Goal: Task Accomplishment & Management: Manage account settings

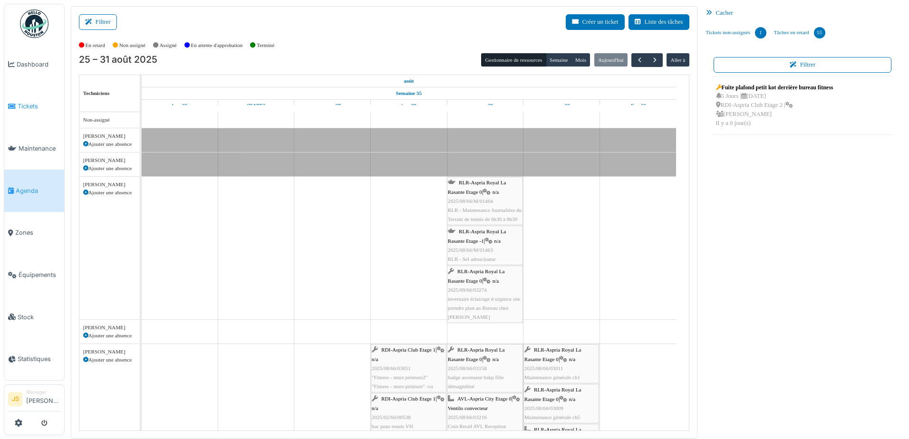
scroll to position [2323, 0]
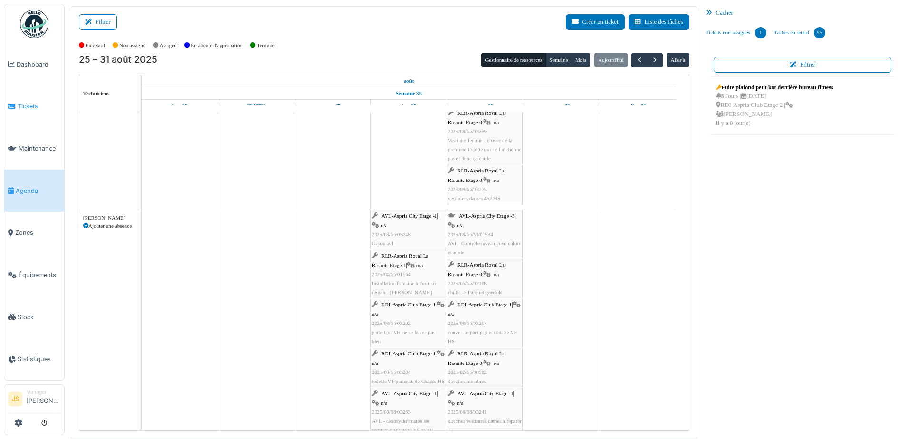
click at [30, 102] on span "Tickets" at bounding box center [39, 106] width 43 height 9
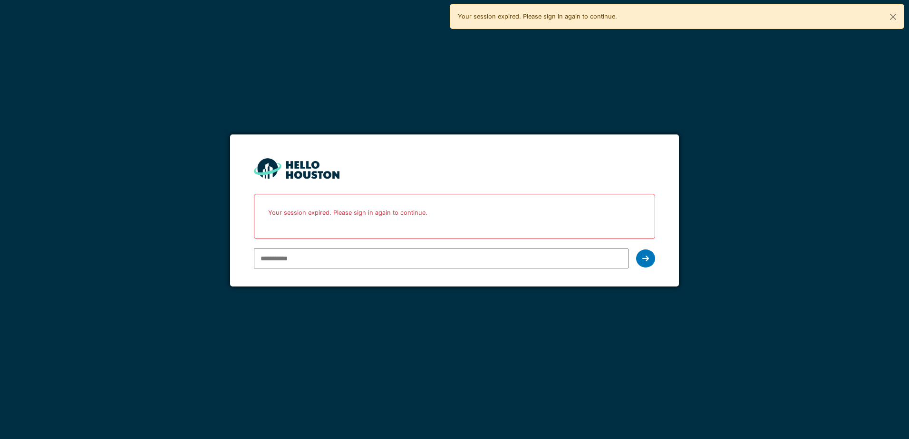
type input "**********"
click at [419, 259] on input "**********" at bounding box center [441, 259] width 374 height 20
click at [648, 257] on icon at bounding box center [646, 259] width 7 height 8
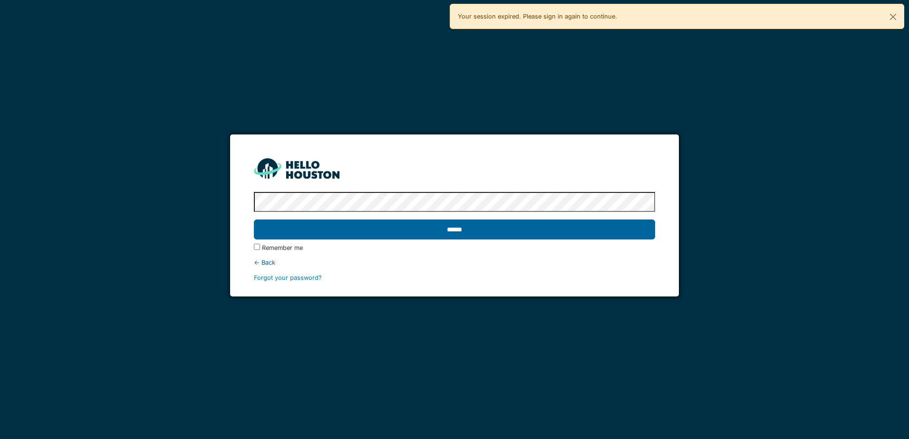
click at [448, 230] on input "******" at bounding box center [454, 230] width 401 height 20
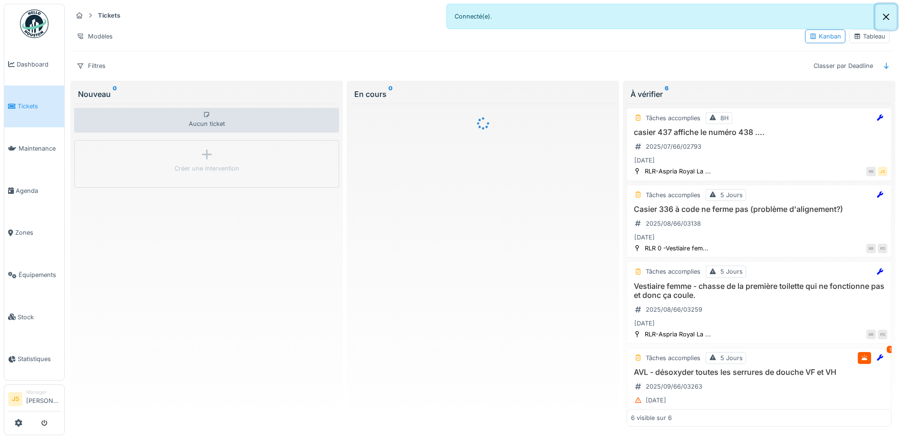
click at [885, 17] on button "Close" at bounding box center [886, 16] width 21 height 25
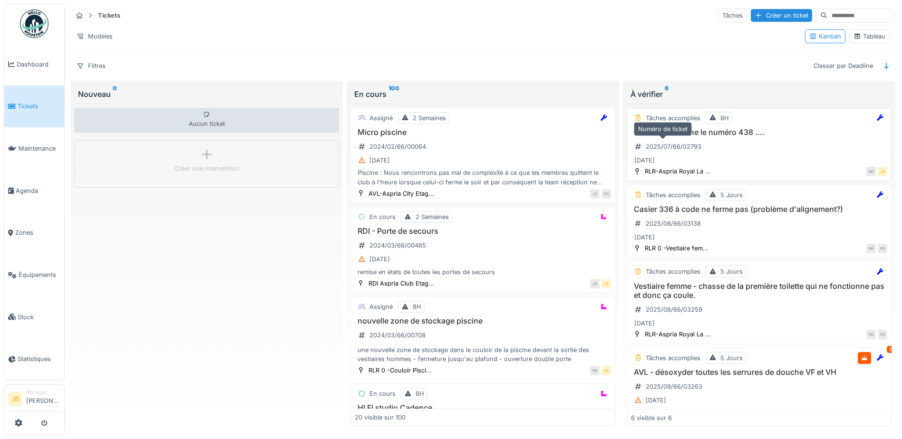
click at [696, 142] on div "2025/07/66/02793" at bounding box center [674, 146] width 56 height 9
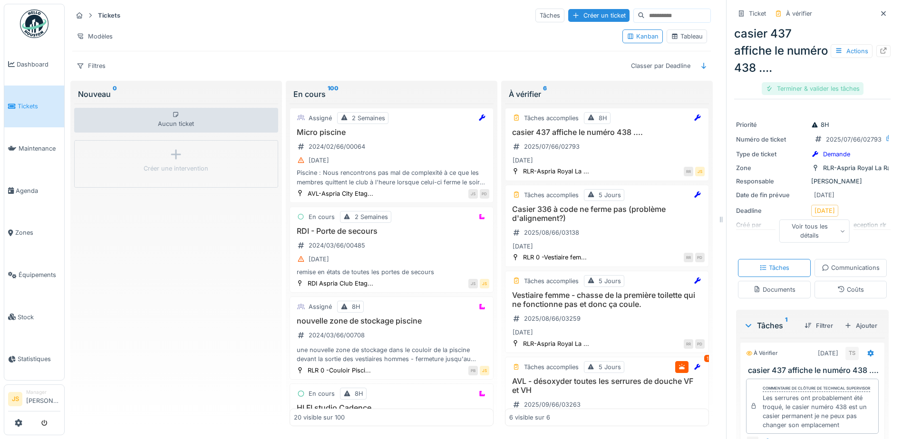
click at [817, 87] on div "Terminer & valider les tâches" at bounding box center [813, 88] width 102 height 13
click at [814, 86] on div "Clôturer le ticket" at bounding box center [813, 88] width 66 height 13
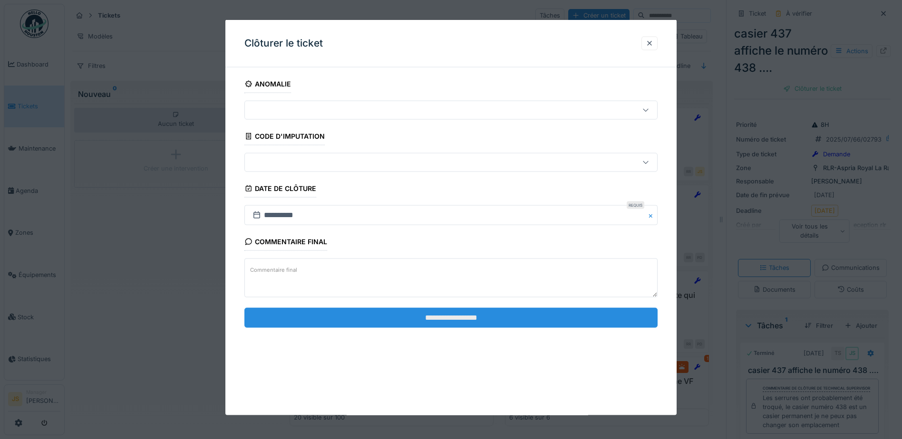
click at [421, 322] on input "**********" at bounding box center [450, 318] width 413 height 20
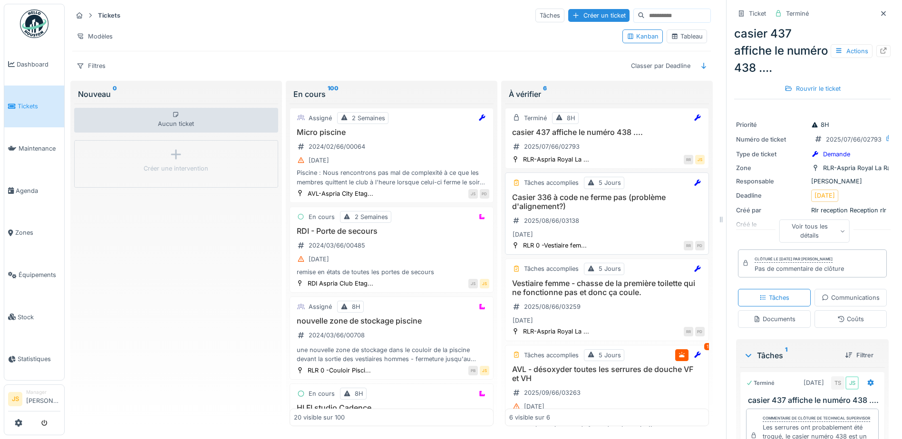
click at [606, 202] on h3 "Casier 336 à code ne ferme pas (problème d'alignement?)" at bounding box center [606, 202] width 195 height 18
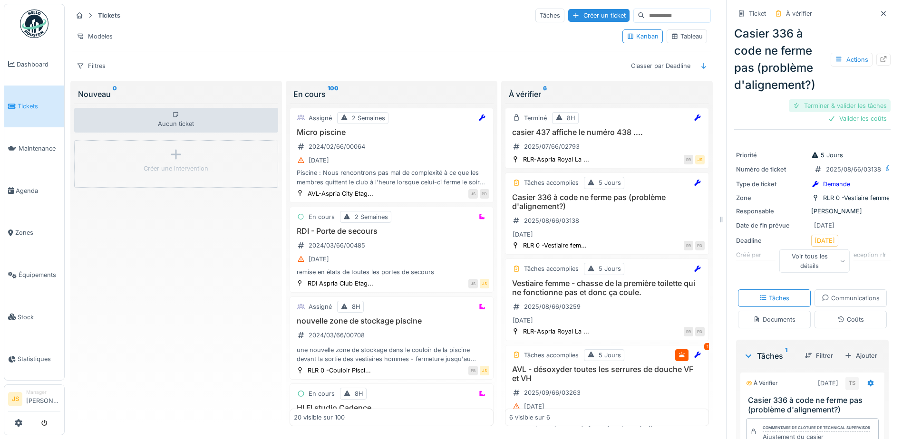
click at [840, 102] on div "Terminer & valider les tâches" at bounding box center [840, 105] width 102 height 13
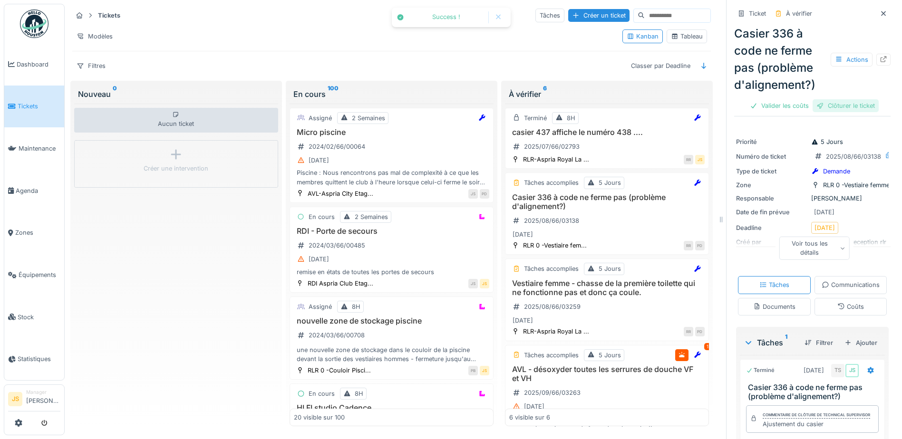
click at [840, 104] on div "Clôturer le ticket" at bounding box center [846, 105] width 66 height 13
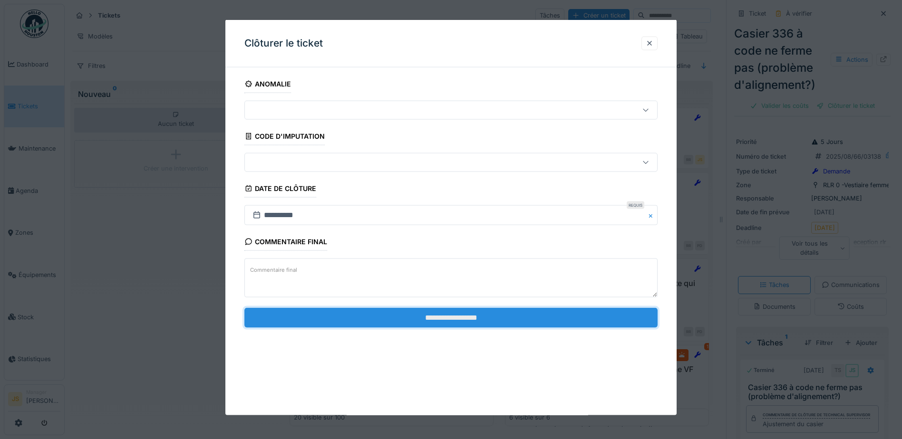
click at [447, 323] on input "**********" at bounding box center [450, 318] width 413 height 20
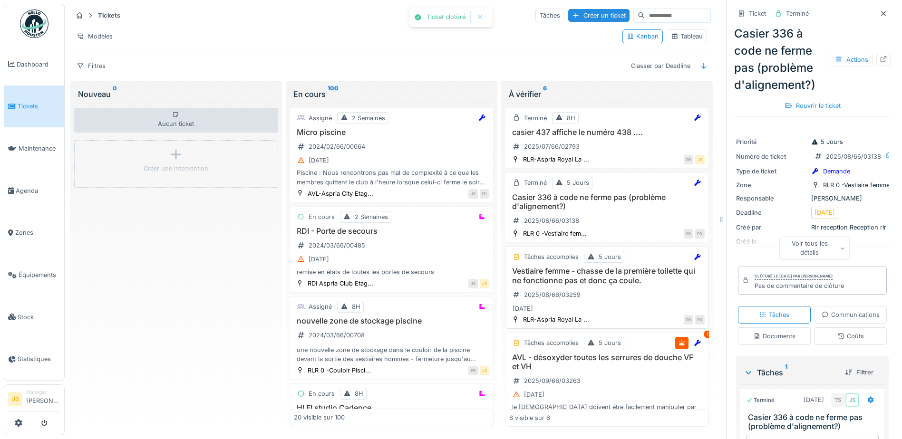
click at [565, 279] on h3 "Vestiaire femme - chasse de la première toilette qui ne fonctionne pas et donc …" at bounding box center [606, 276] width 195 height 18
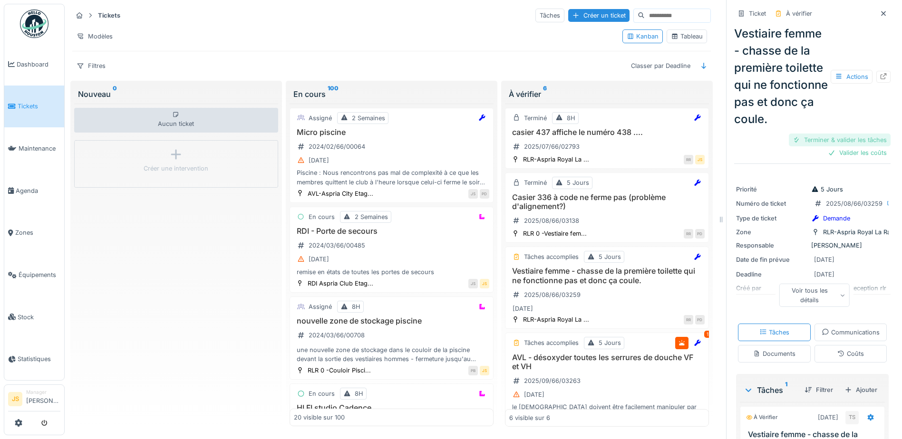
click at [839, 146] on div "Terminer & valider les tâches" at bounding box center [840, 140] width 102 height 13
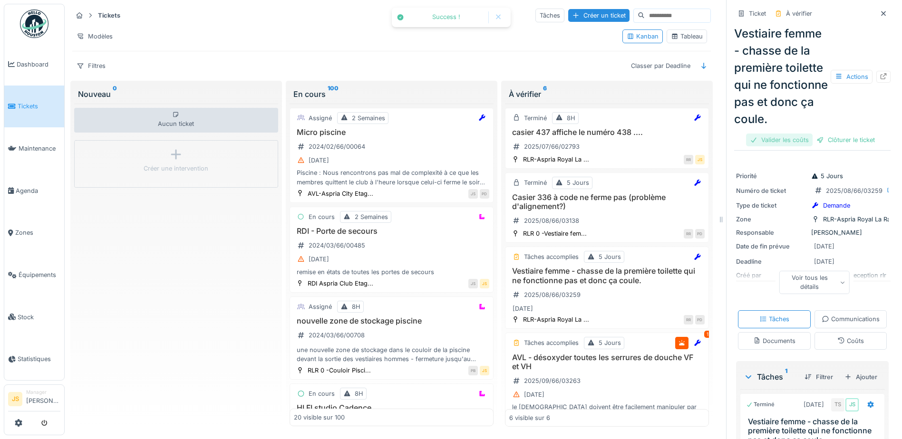
click at [844, 151] on div "Ticket À vérifier Vestiaire femme - chasse de la première toilette qui ne fonct…" at bounding box center [812, 77] width 156 height 147
click at [841, 146] on div "Clôturer le ticket" at bounding box center [846, 140] width 66 height 13
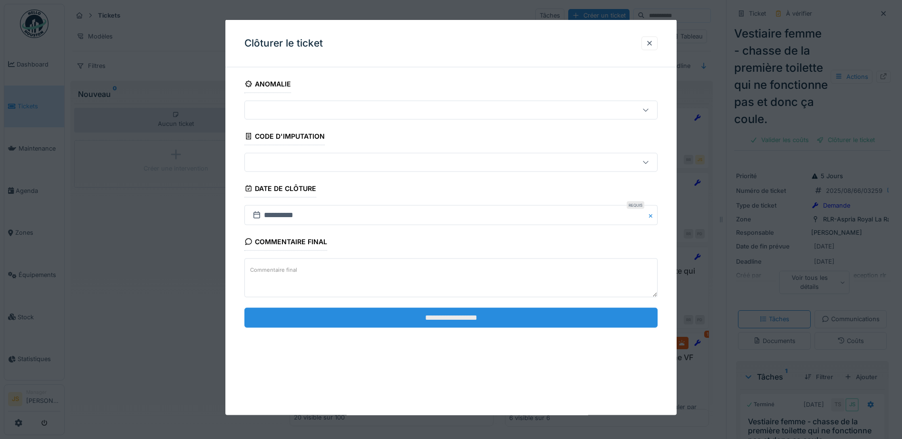
click at [532, 314] on input "**********" at bounding box center [450, 318] width 413 height 20
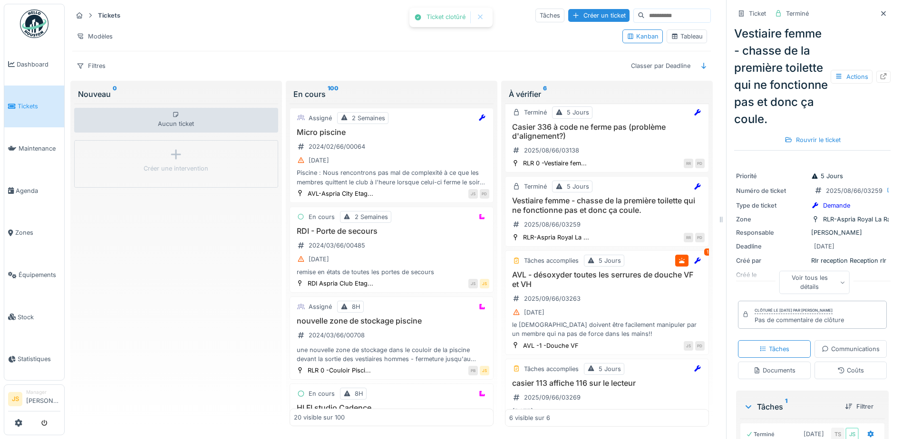
scroll to position [95, 0]
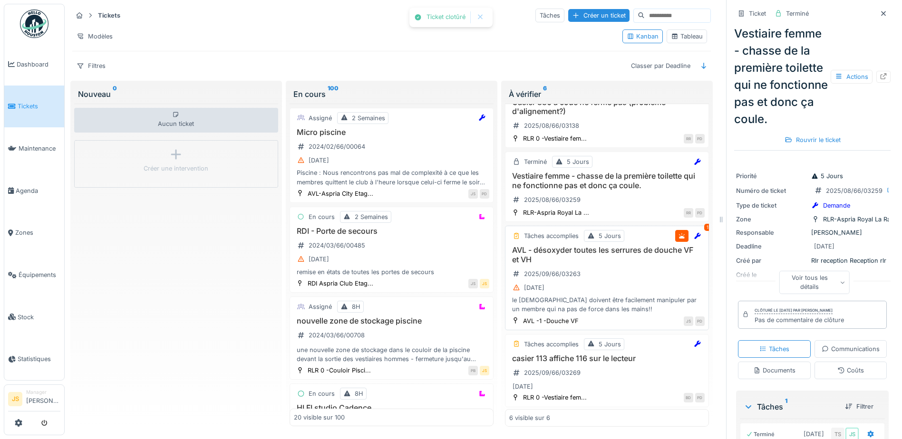
click at [584, 252] on h3 "AVL - désoxyder toutes les serrures de douche VF et VH" at bounding box center [606, 255] width 195 height 18
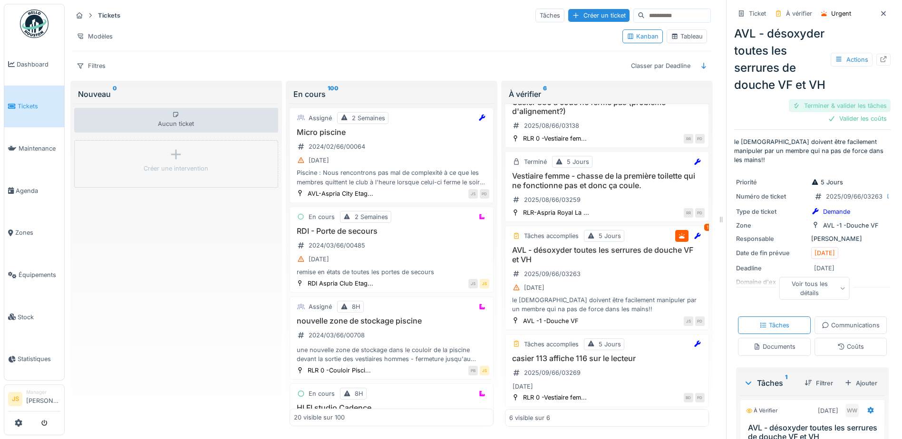
click at [833, 112] on div "Terminer & valider les tâches" at bounding box center [840, 105] width 102 height 13
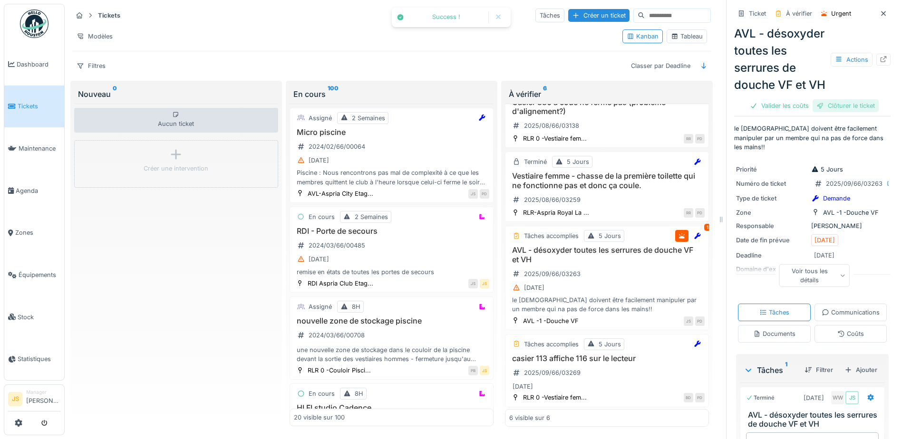
click at [836, 112] on div "Clôturer le ticket" at bounding box center [846, 105] width 66 height 13
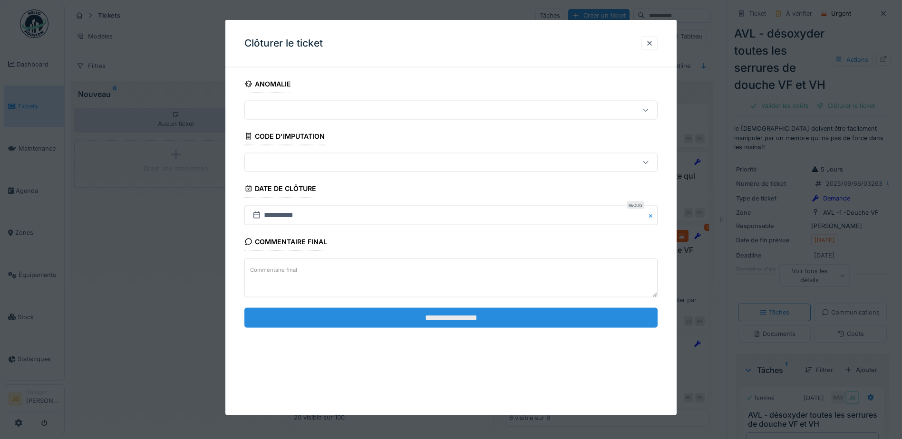
click at [489, 322] on input "**********" at bounding box center [450, 318] width 413 height 20
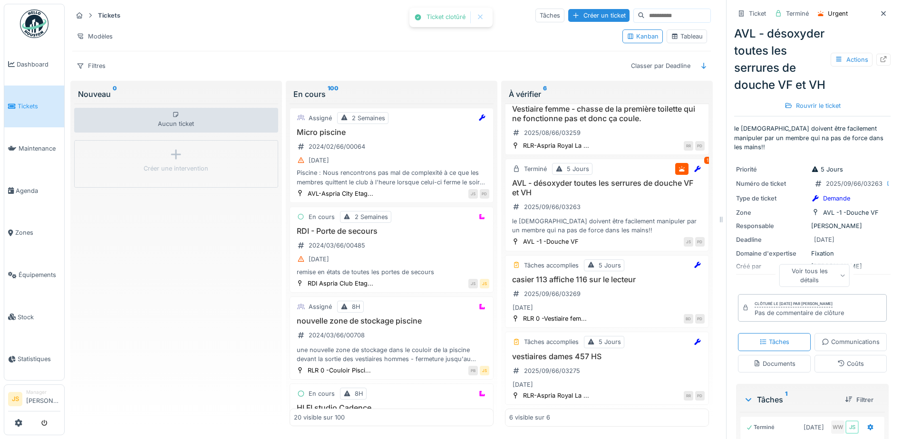
scroll to position [169, 0]
click at [566, 275] on h3 "casier 113 affiche 116 sur le lecteur" at bounding box center [606, 279] width 195 height 9
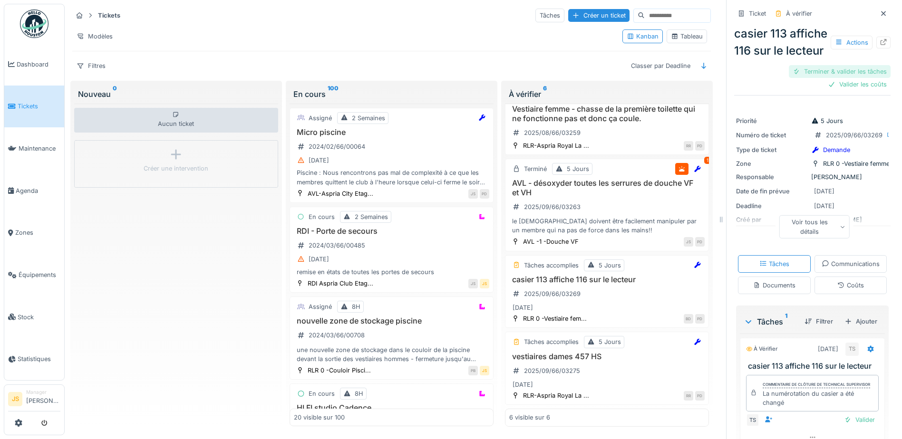
click at [846, 78] on div "Terminer & valider les tâches" at bounding box center [840, 71] width 102 height 13
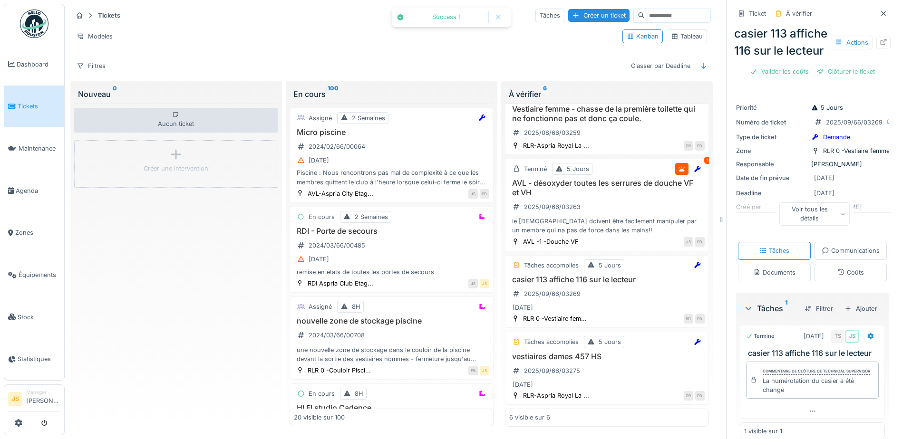
click at [846, 78] on div "Clôturer le ticket" at bounding box center [846, 71] width 66 height 13
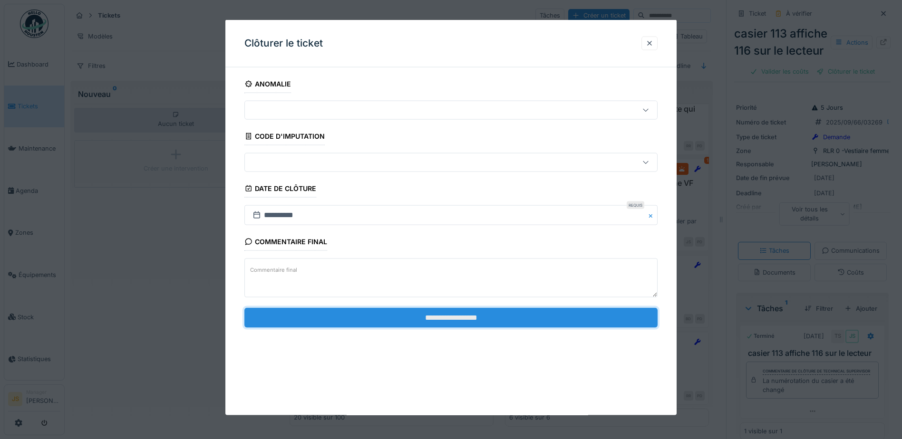
click at [499, 320] on input "**********" at bounding box center [450, 318] width 413 height 20
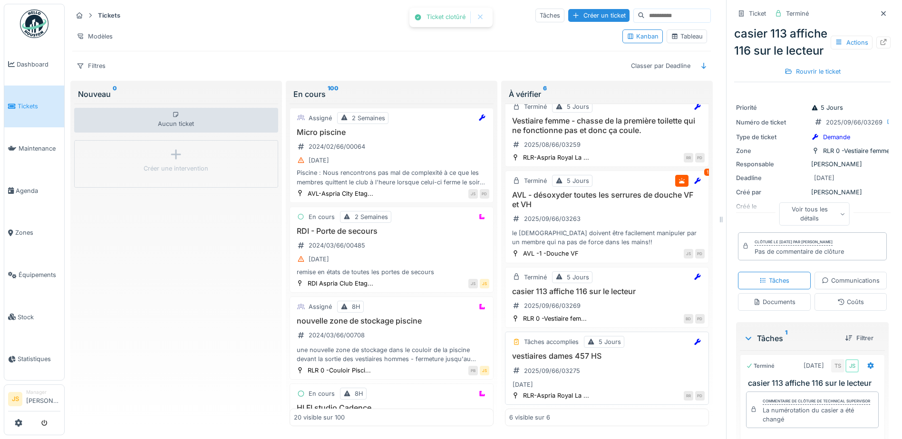
scroll to position [157, 0]
click at [545, 352] on h3 "vestiaires dames 457 HS" at bounding box center [606, 356] width 195 height 9
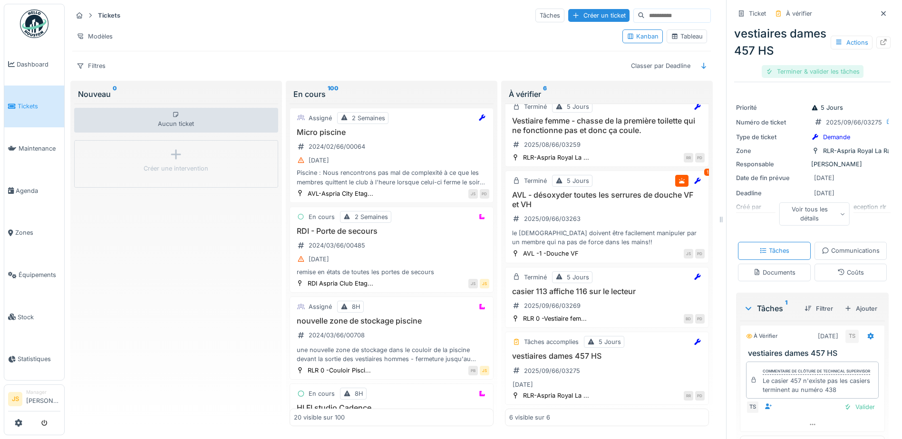
click at [836, 67] on div "Terminer & valider les tâches" at bounding box center [813, 71] width 102 height 13
click at [804, 71] on div "Clôturer le ticket" at bounding box center [813, 71] width 66 height 13
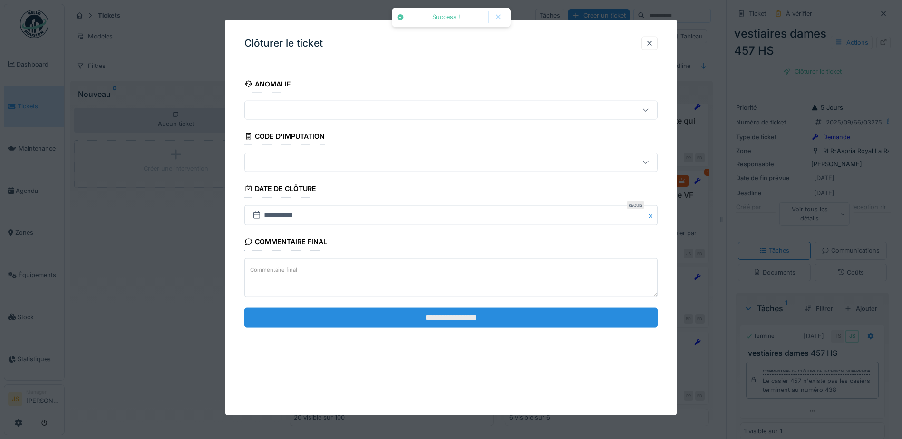
click at [571, 317] on input "**********" at bounding box center [450, 318] width 413 height 20
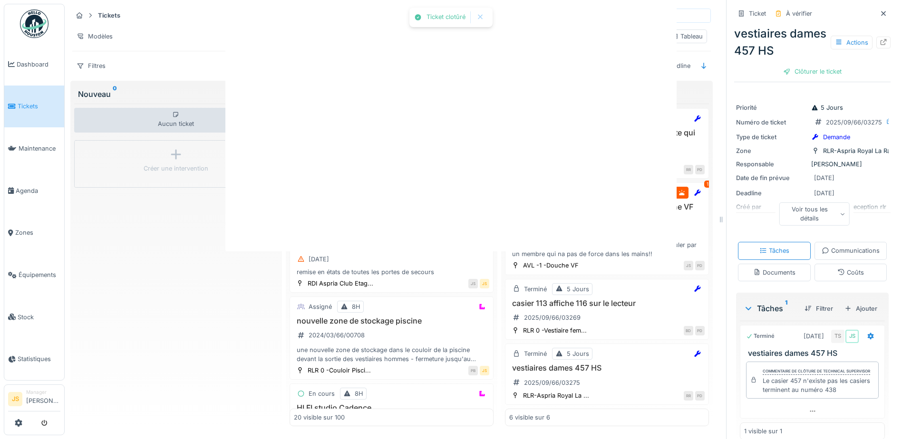
scroll to position [146, 0]
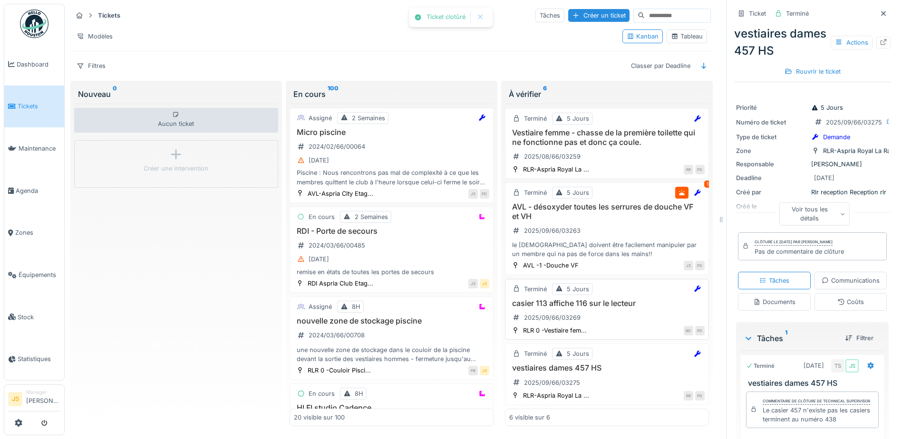
click at [604, 299] on h3 "casier 113 affiche 116 sur le lecteur" at bounding box center [606, 303] width 195 height 9
click at [602, 219] on div "AVL - désoxyder toutes les serrures de douche VF et VH 2025/09/66/03263 le serr…" at bounding box center [606, 231] width 195 height 56
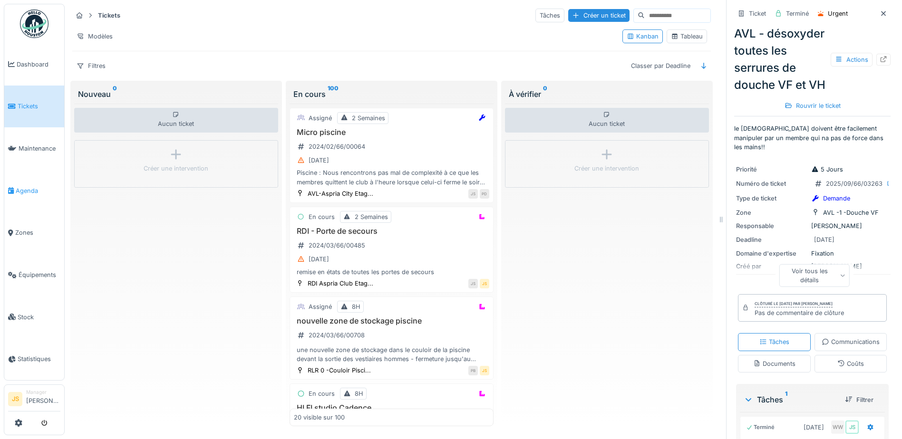
click at [30, 187] on span "Agenda" at bounding box center [38, 190] width 45 height 9
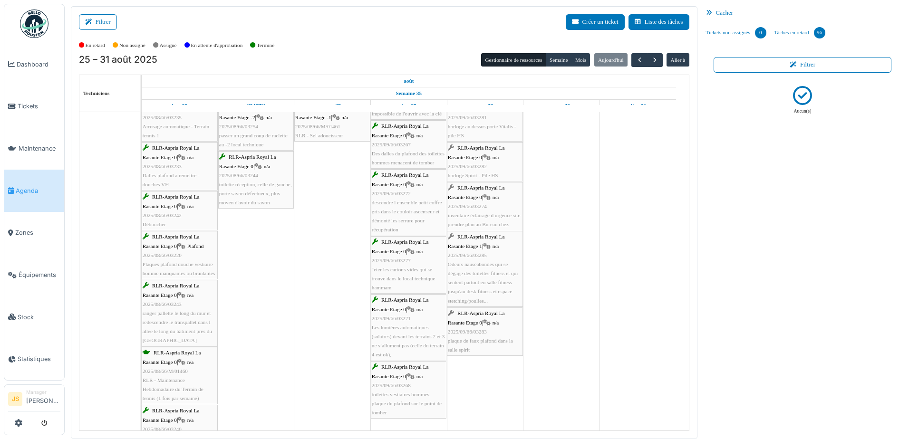
scroll to position [92, 0]
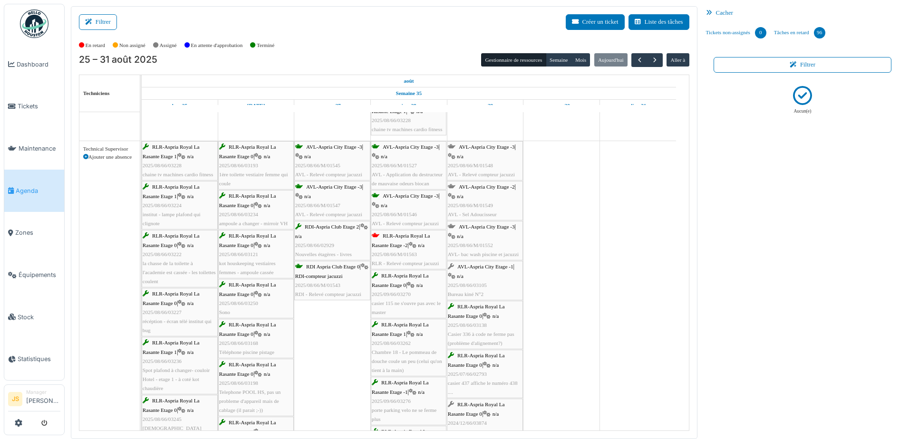
click at [397, 249] on div "RLR-Aspria Royal La Rasante Etage -2 | n/a 2025/08/66/M/01563 RLR - Relevé comp…" at bounding box center [409, 250] width 74 height 37
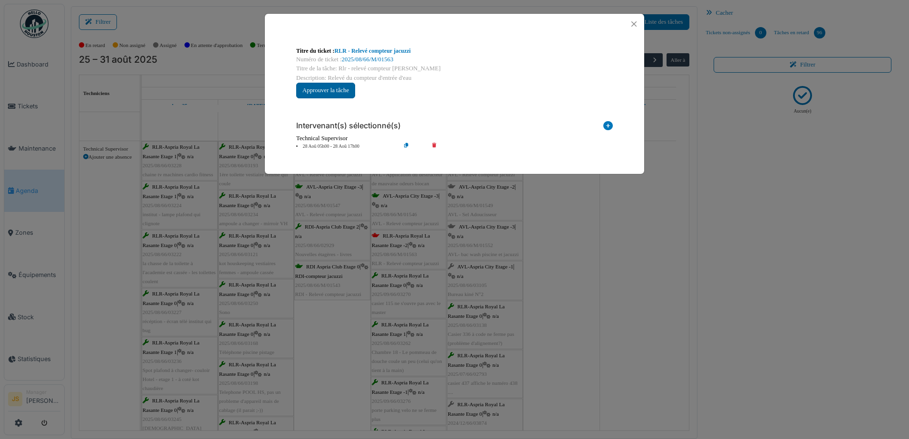
click at [334, 93] on button "Approuver la tâche" at bounding box center [325, 91] width 59 height 16
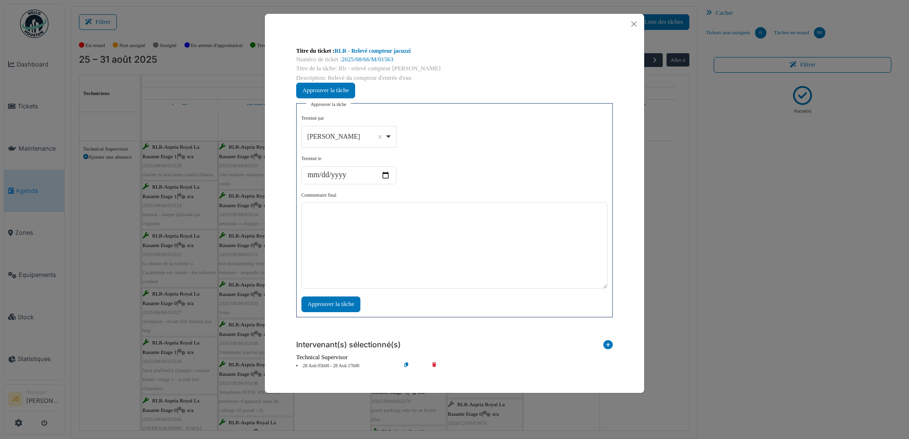
click at [390, 135] on div "[PERSON_NAME] Remove item" at bounding box center [348, 137] width 87 height 14
select select "****"
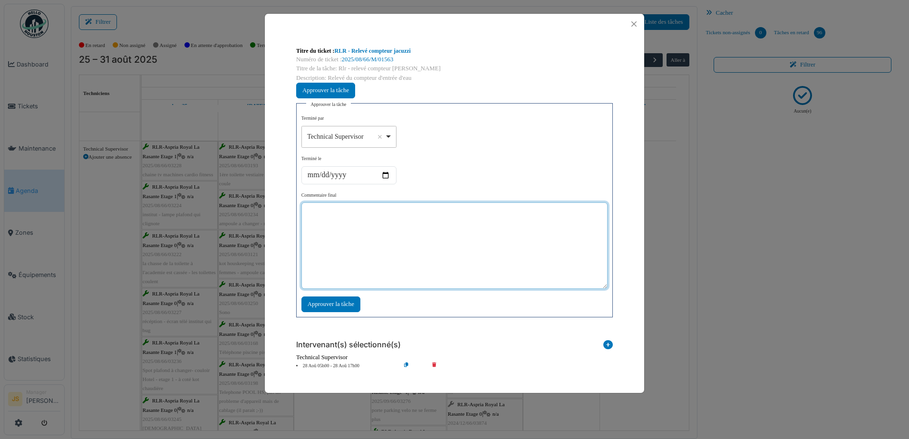
click at [396, 256] on textarea at bounding box center [455, 246] width 306 height 87
type textarea "***"
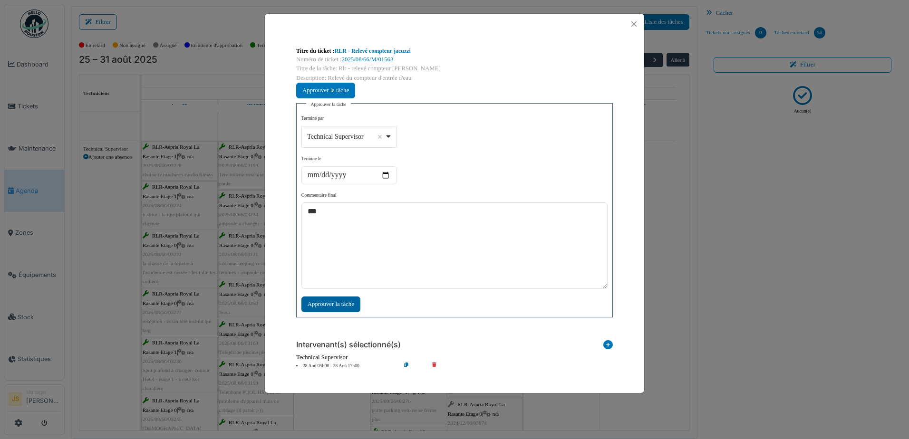
click at [353, 304] on div "Approuver la tâche" at bounding box center [331, 305] width 59 height 16
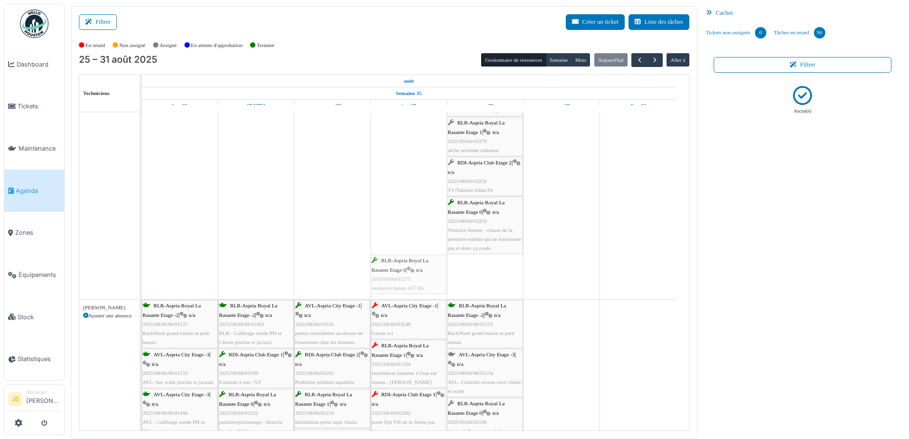
drag, startPoint x: 482, startPoint y: 276, endPoint x: 416, endPoint y: 273, distance: 66.2
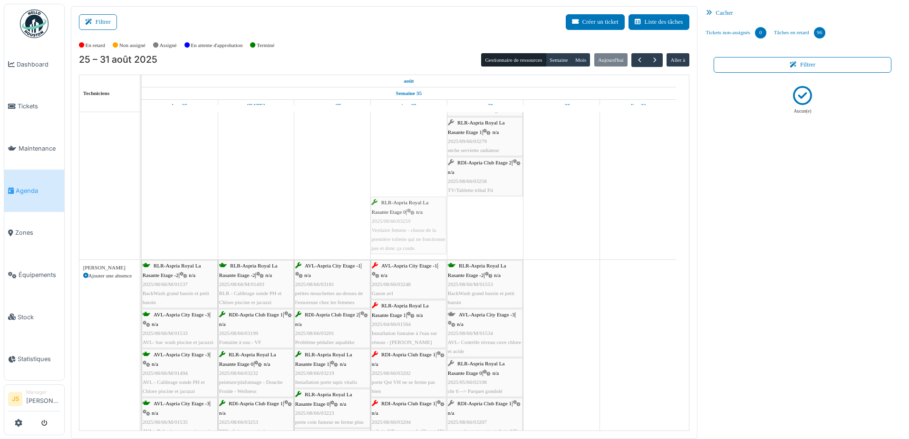
drag, startPoint x: 487, startPoint y: 213, endPoint x: 430, endPoint y: 213, distance: 56.1
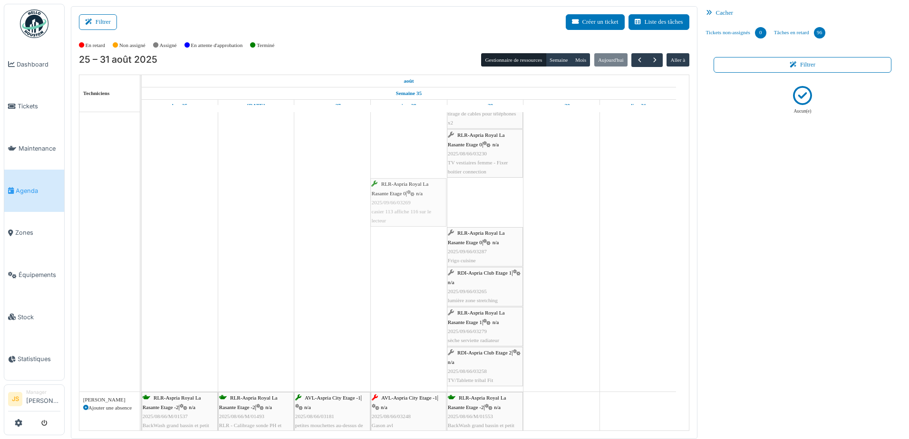
drag, startPoint x: 489, startPoint y: 201, endPoint x: 451, endPoint y: 198, distance: 38.7
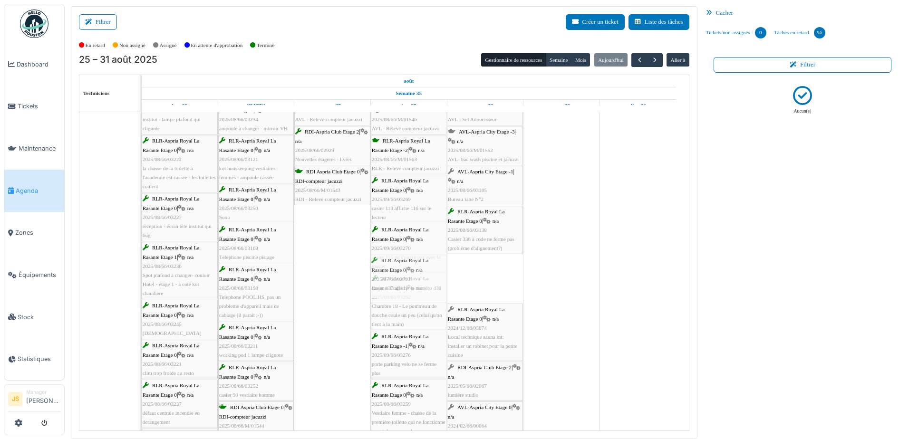
drag, startPoint x: 496, startPoint y: 269, endPoint x: 431, endPoint y: 269, distance: 64.7
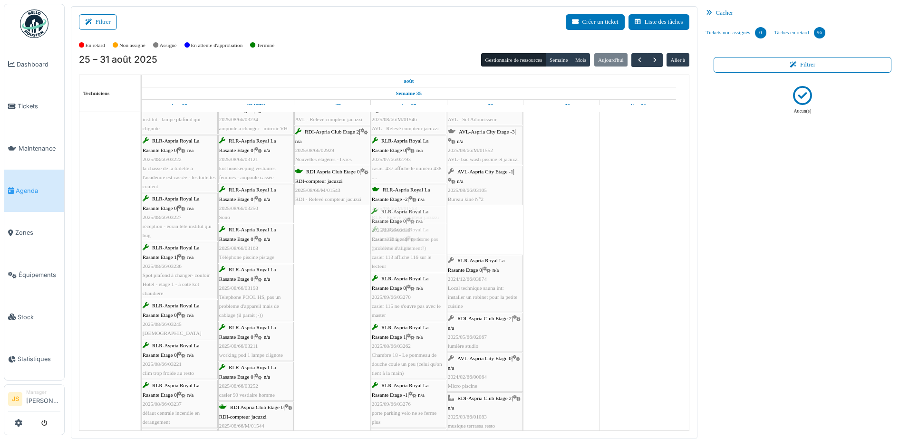
drag, startPoint x: 487, startPoint y: 235, endPoint x: 434, endPoint y: 231, distance: 52.5
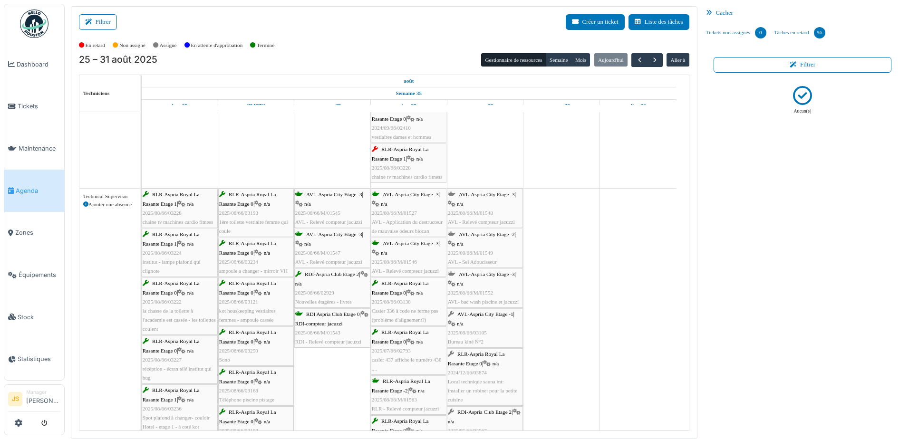
click at [488, 254] on span "2025/08/66/M/01549" at bounding box center [470, 253] width 45 height 6
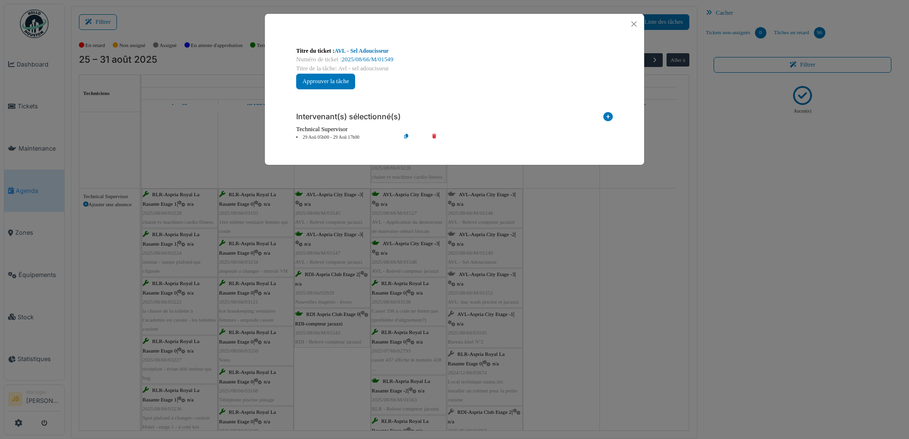
click at [435, 134] on icon at bounding box center [441, 137] width 27 height 7
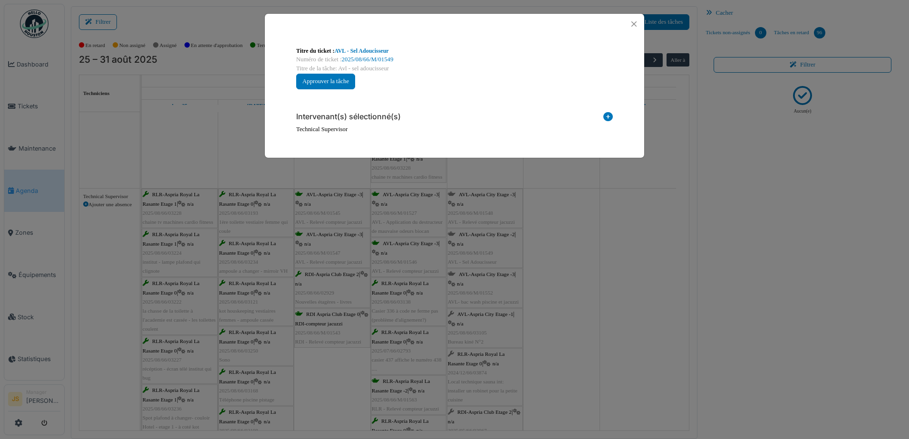
click at [609, 116] on icon at bounding box center [609, 118] width 10 height 13
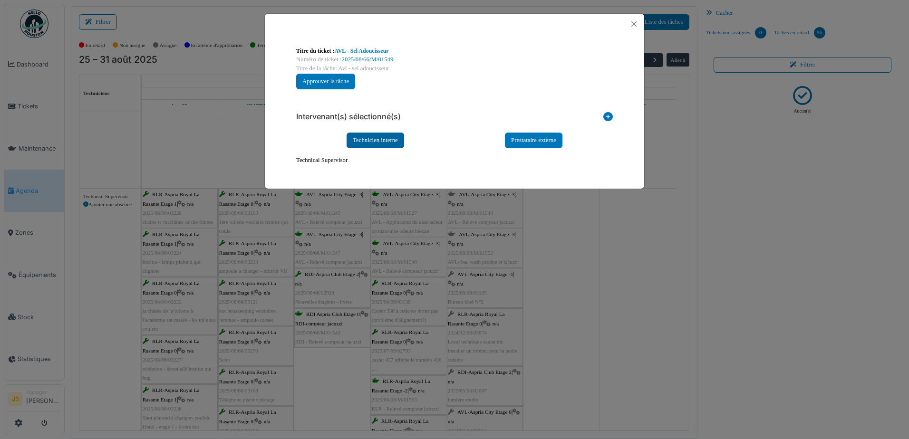
click at [387, 137] on div "Technicien interne" at bounding box center [376, 141] width 58 height 16
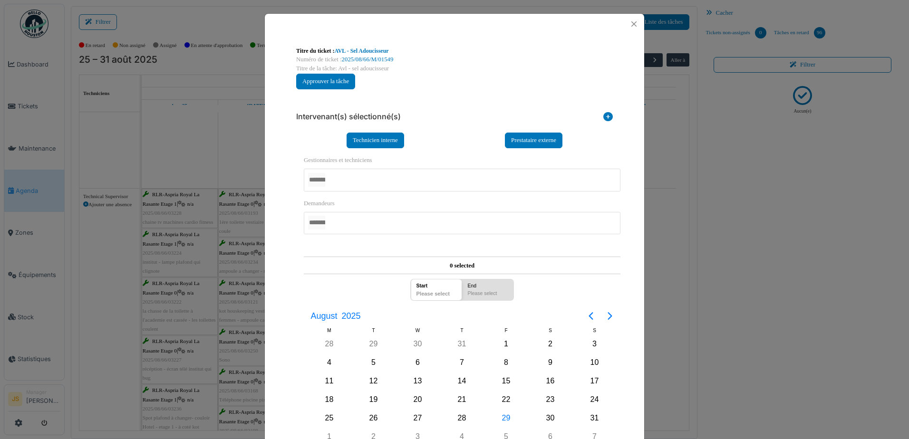
click at [370, 182] on div at bounding box center [462, 180] width 317 height 22
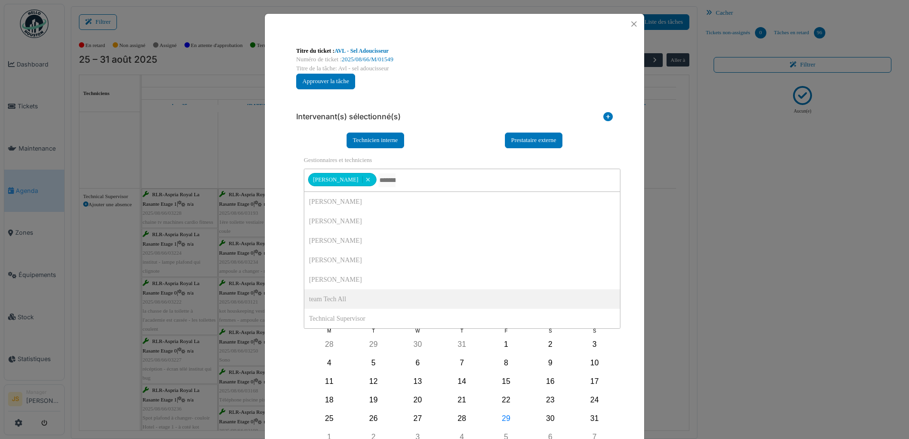
click at [276, 269] on div "**********" at bounding box center [455, 268] width 380 height 469
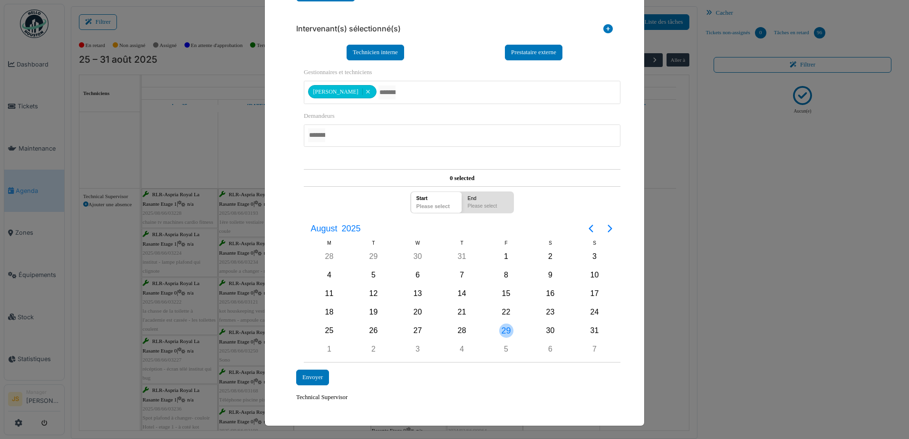
click at [504, 330] on div "29" at bounding box center [506, 331] width 14 height 14
click at [302, 374] on div "Envoyer" at bounding box center [312, 378] width 33 height 16
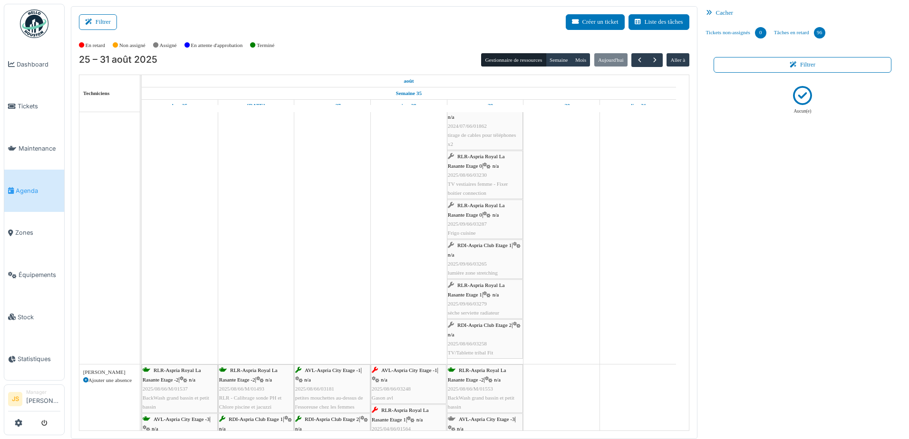
scroll to position [2236, 0]
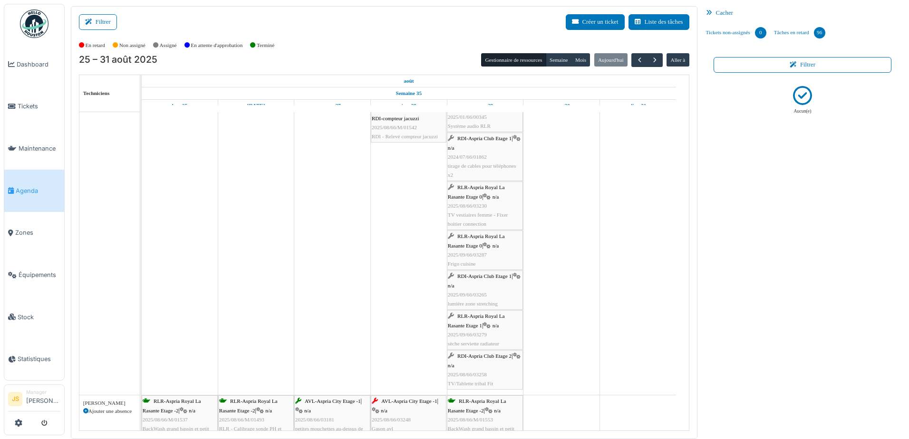
click at [484, 342] on span "sèche serviette radiateur" at bounding box center [473, 344] width 51 height 6
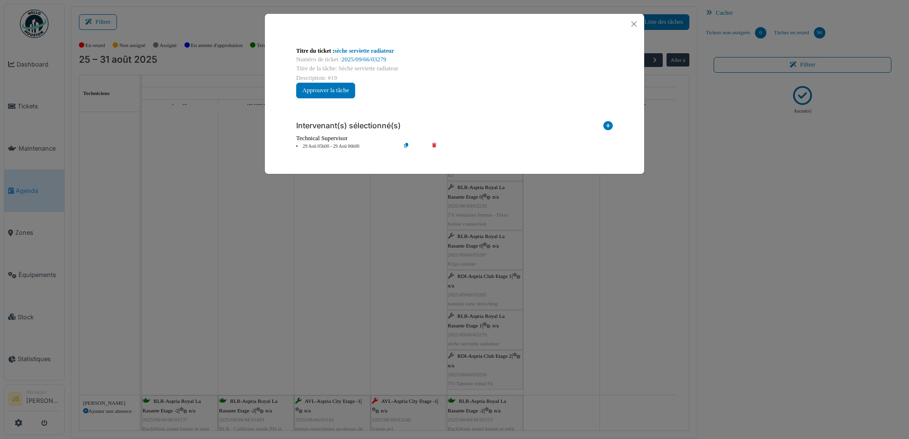
scroll to position [0, 0]
click at [558, 336] on div "**********" at bounding box center [454, 219] width 909 height 439
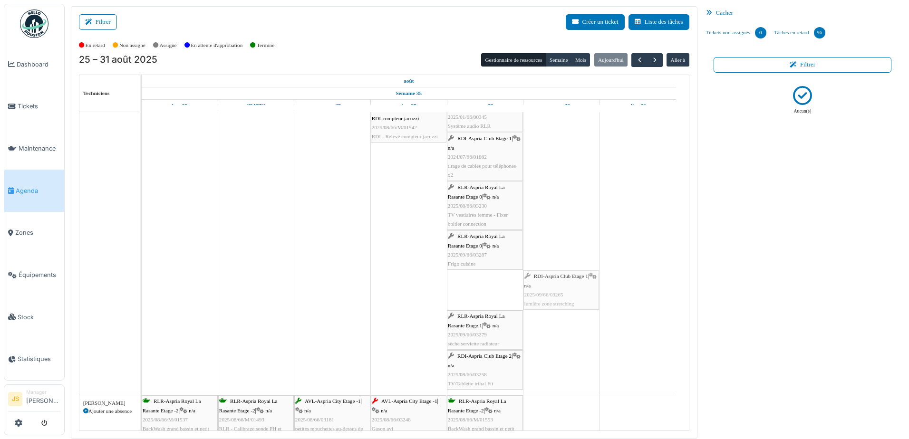
drag, startPoint x: 493, startPoint y: 293, endPoint x: 574, endPoint y: 293, distance: 80.9
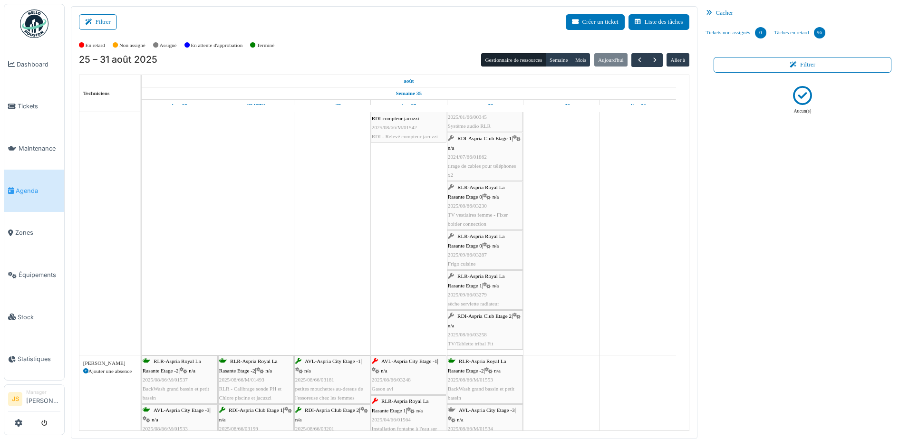
click at [472, 339] on div "RDI-Aspria Club Etage 2 | n/a 2025/08/66/03258 TV/Tablette tribal Fit" at bounding box center [485, 330] width 74 height 37
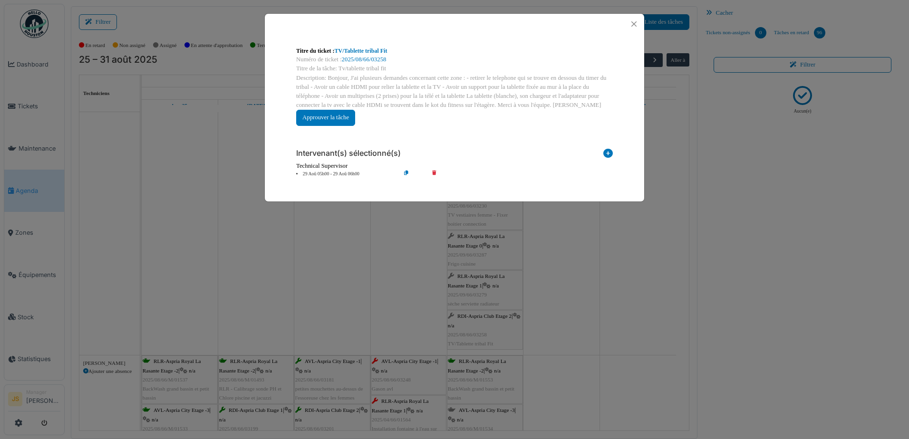
click at [486, 333] on div "**********" at bounding box center [454, 219] width 909 height 439
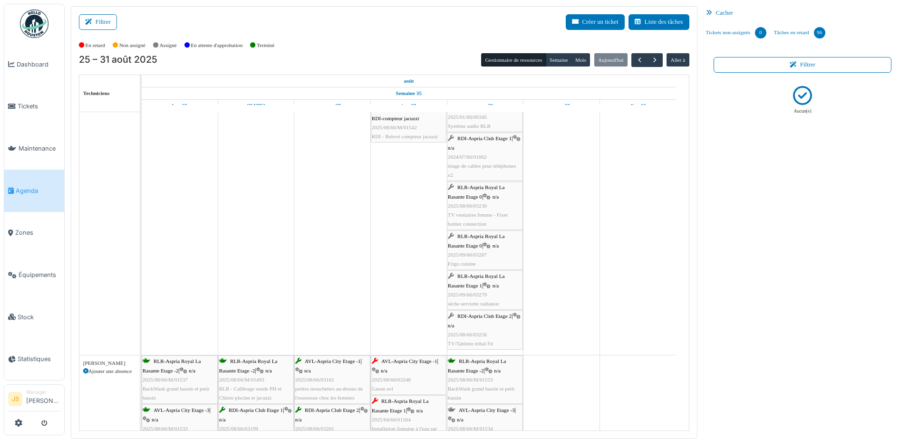
click at [485, 333] on span "2025/08/66/03258" at bounding box center [467, 335] width 39 height 6
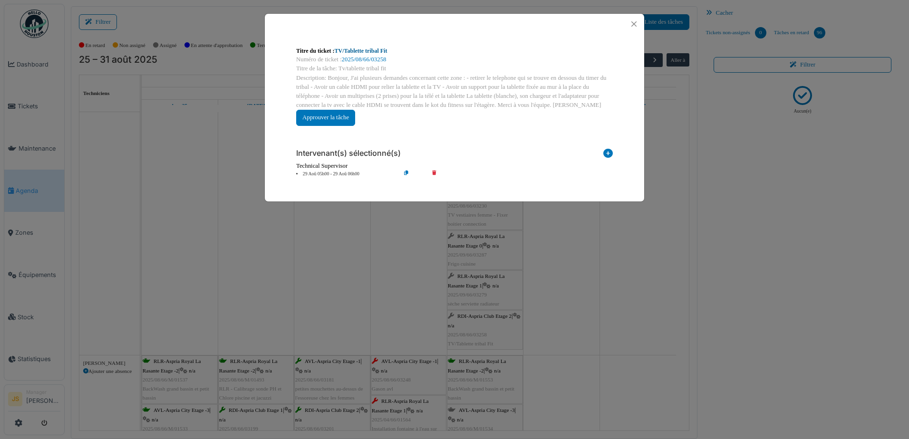
click at [373, 49] on link "TV/Tablette tribal Fit" at bounding box center [361, 51] width 53 height 7
click at [394, 268] on div "**********" at bounding box center [454, 219] width 909 height 439
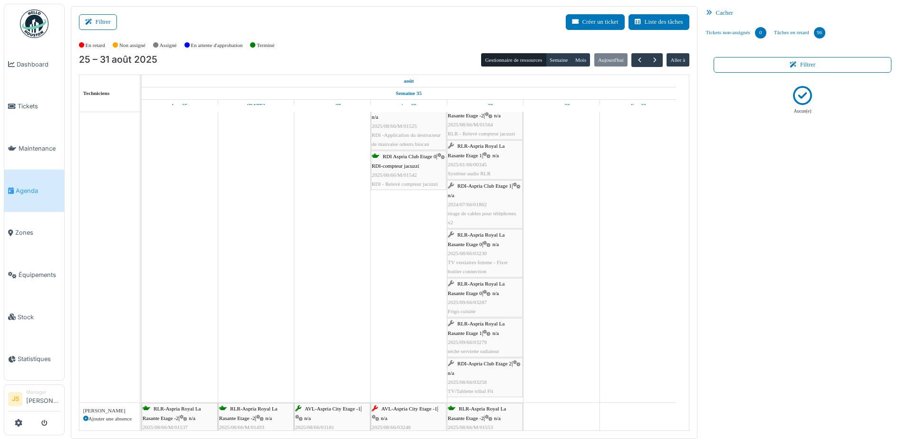
scroll to position [2140, 0]
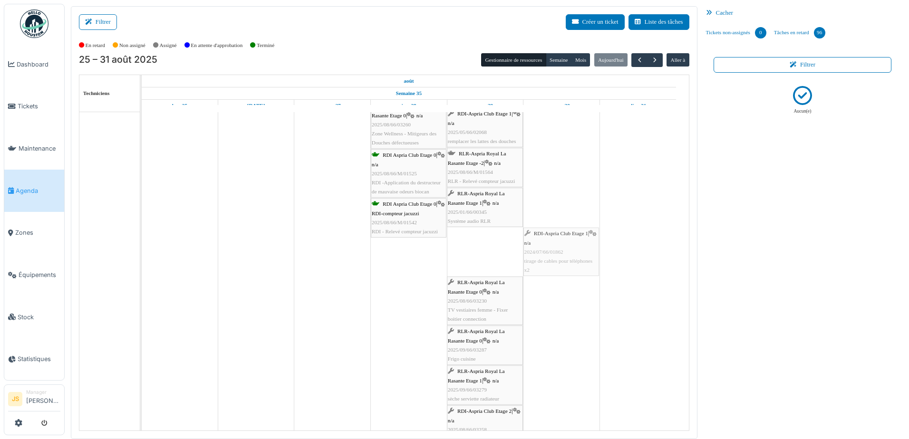
drag, startPoint x: 471, startPoint y: 246, endPoint x: 550, endPoint y: 244, distance: 79.4
click at [142, 244] on div "RLR-Aspria Royal La Rasante Etage 1 | n/a 2025/08/66/03228 chaine tv machines c…" at bounding box center [142, 10] width 0 height 880
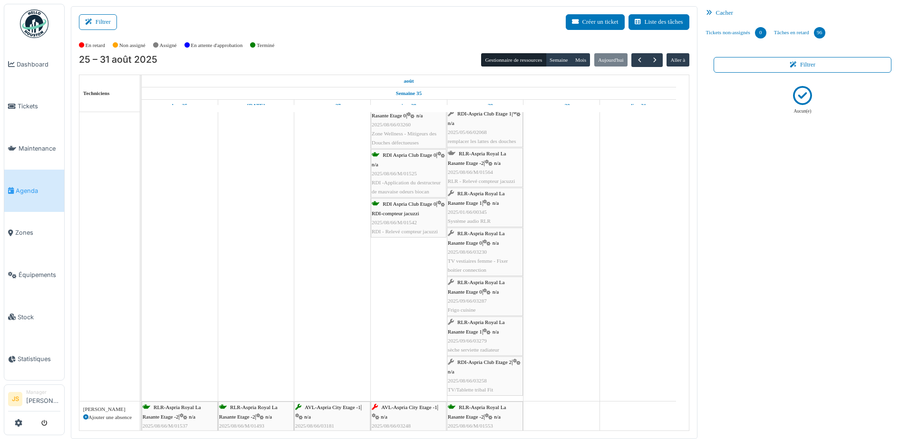
drag, startPoint x: 447, startPoint y: 207, endPoint x: 532, endPoint y: 208, distance: 85.6
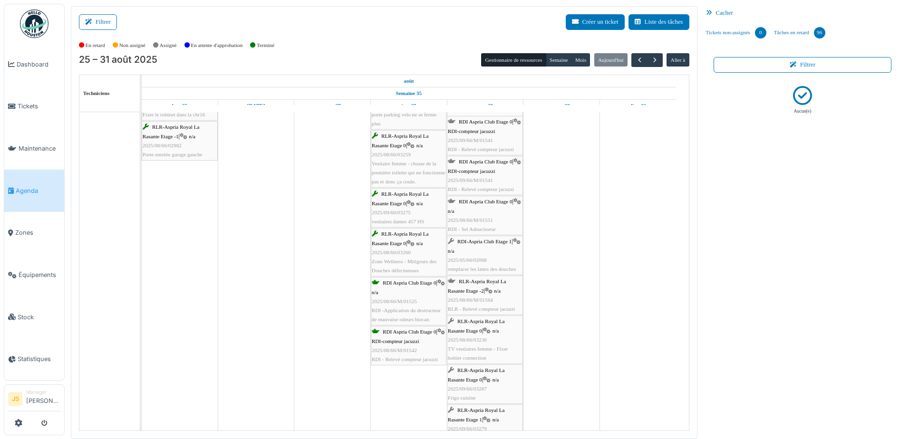
scroll to position [1998, 0]
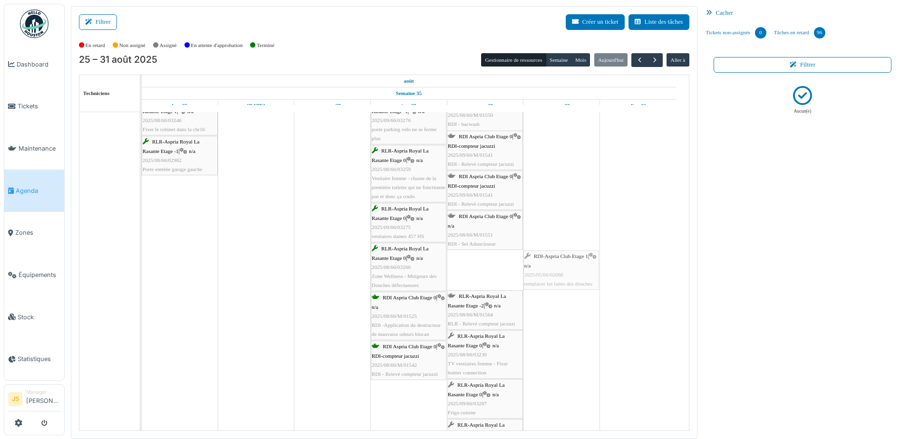
drag, startPoint x: 484, startPoint y: 264, endPoint x: 586, endPoint y: 262, distance: 102.3
click at [142, 262] on div "RLR-Aspria Royal La Rasante Etage 1 | n/a 2025/08/66/03228 chaine tv machines c…" at bounding box center [142, 108] width 0 height 791
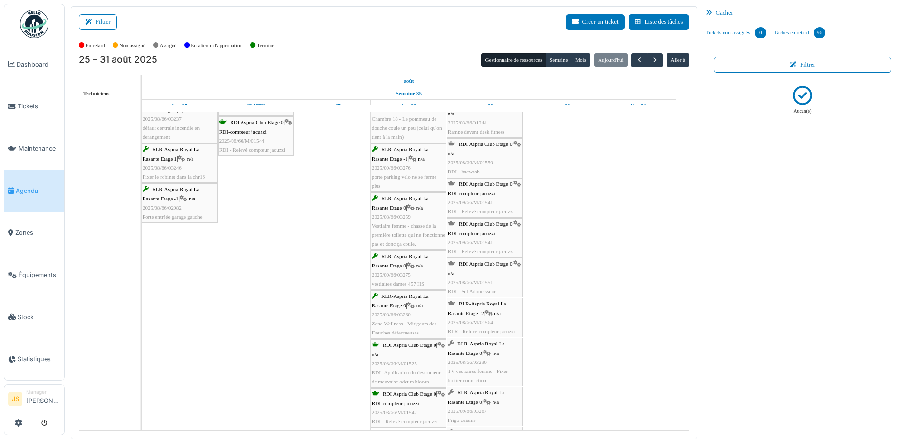
click at [481, 281] on span "2025/08/66/M/01551" at bounding box center [470, 283] width 45 height 6
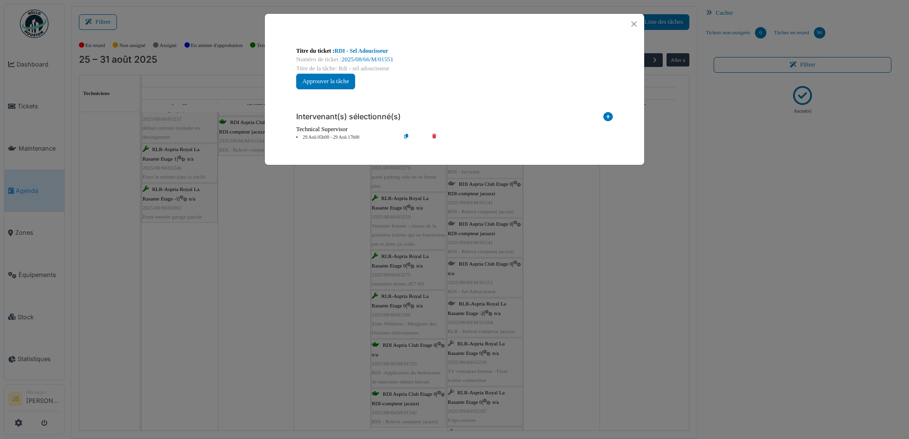
click at [434, 135] on icon at bounding box center [441, 137] width 27 height 7
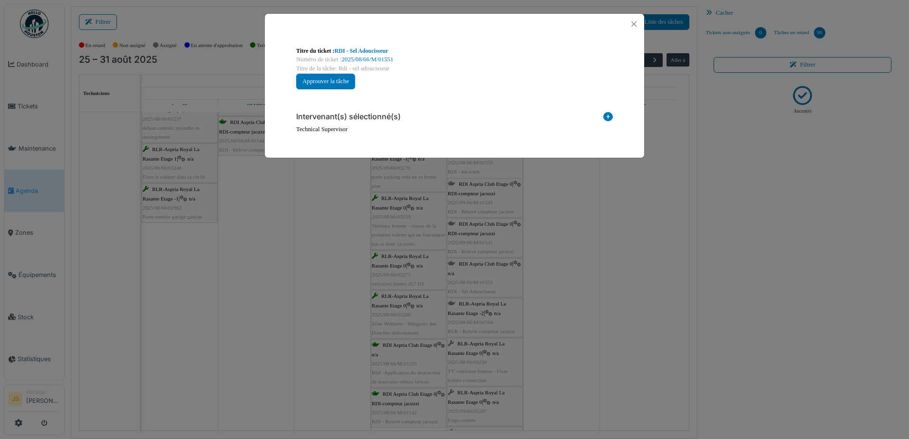
click at [608, 115] on icon at bounding box center [609, 118] width 10 height 13
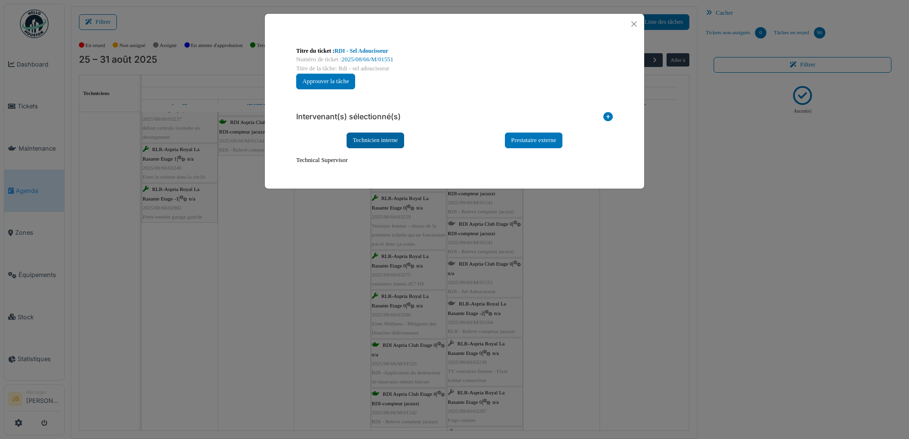
click at [373, 143] on div "Technicien interne" at bounding box center [376, 141] width 58 height 16
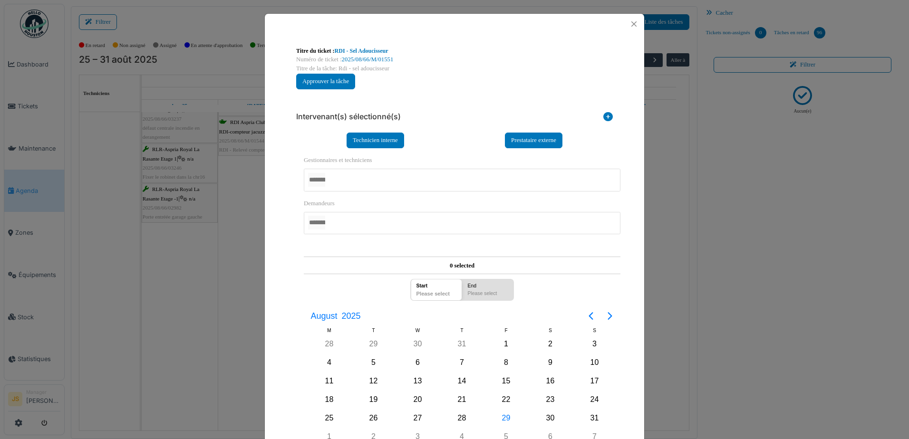
click at [348, 177] on div at bounding box center [462, 180] width 317 height 22
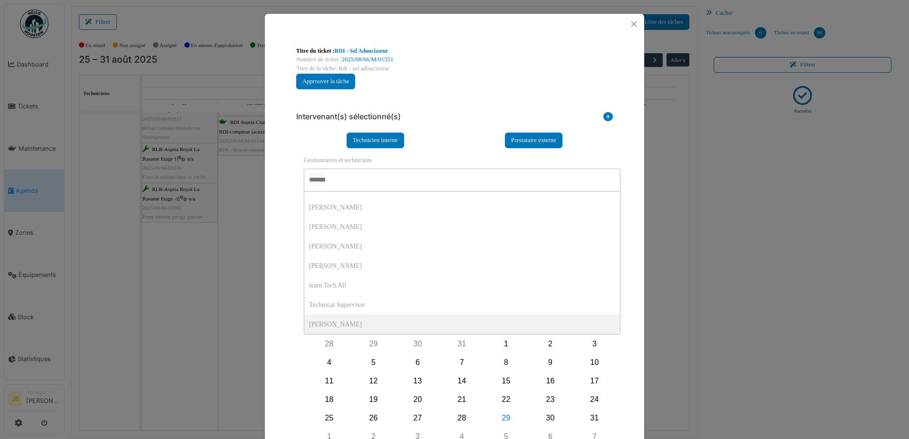
scroll to position [0, 0]
click at [278, 311] on div "**********" at bounding box center [455, 268] width 380 height 469
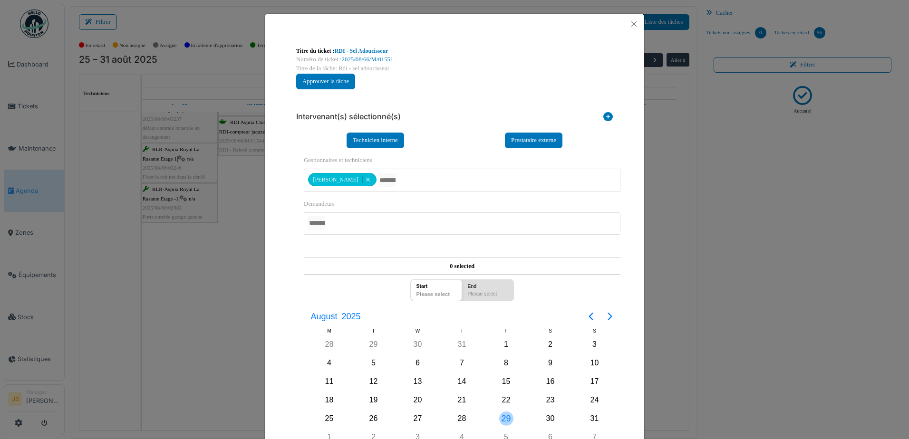
click at [504, 420] on div "29" at bounding box center [506, 419] width 14 height 14
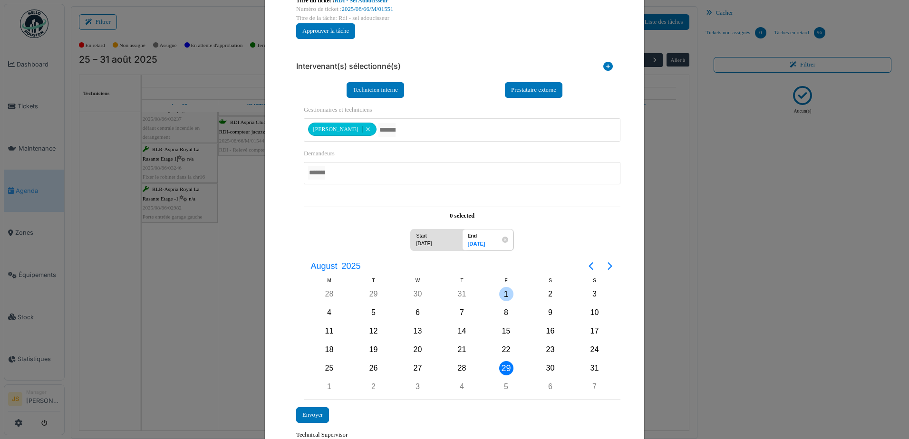
scroll to position [88, 0]
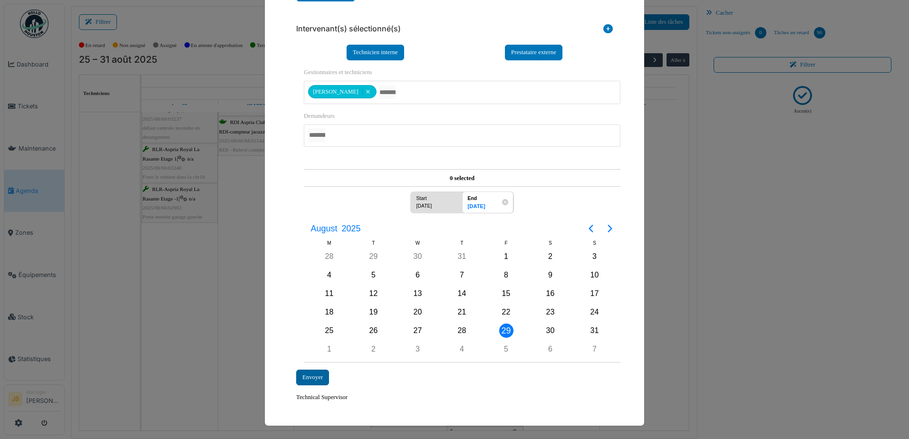
click at [303, 375] on div "Envoyer" at bounding box center [312, 378] width 33 height 16
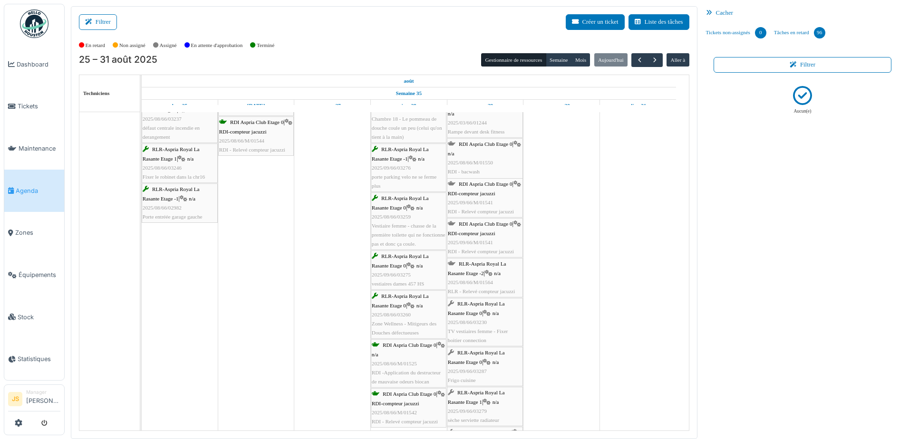
scroll to position [1903, 0]
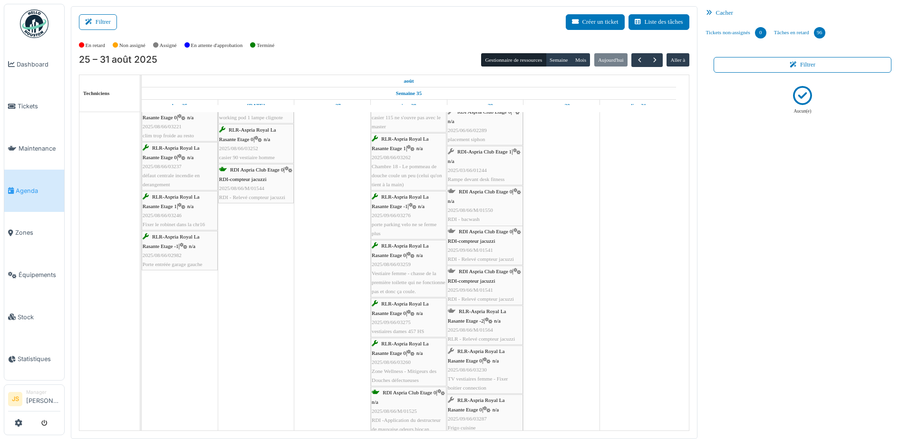
click at [485, 243] on span "RDI-compteur jacuzzi" at bounding box center [472, 241] width 48 height 6
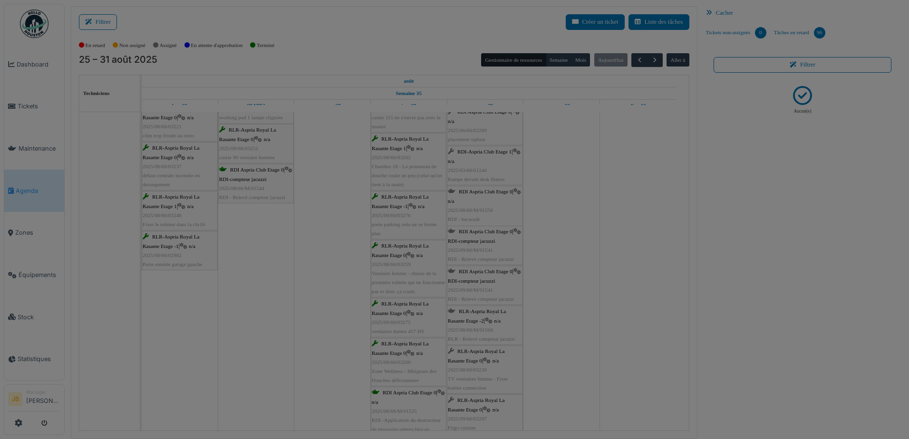
scroll to position [0, 0]
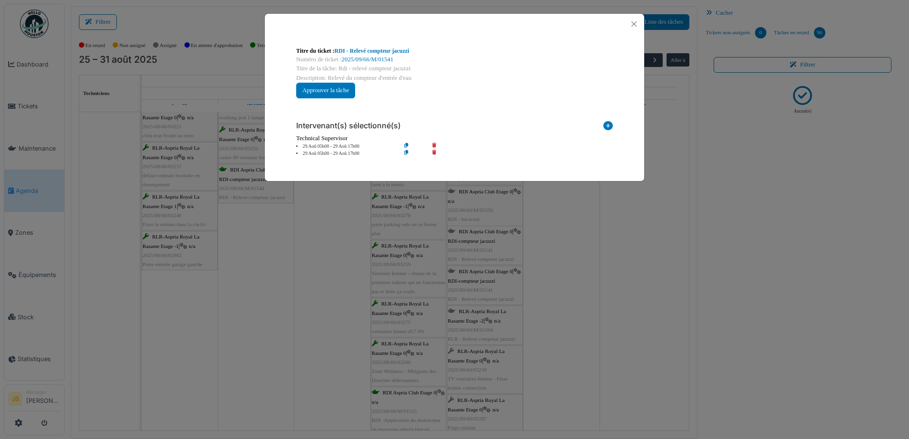
click at [436, 153] on icon at bounding box center [441, 153] width 27 height 7
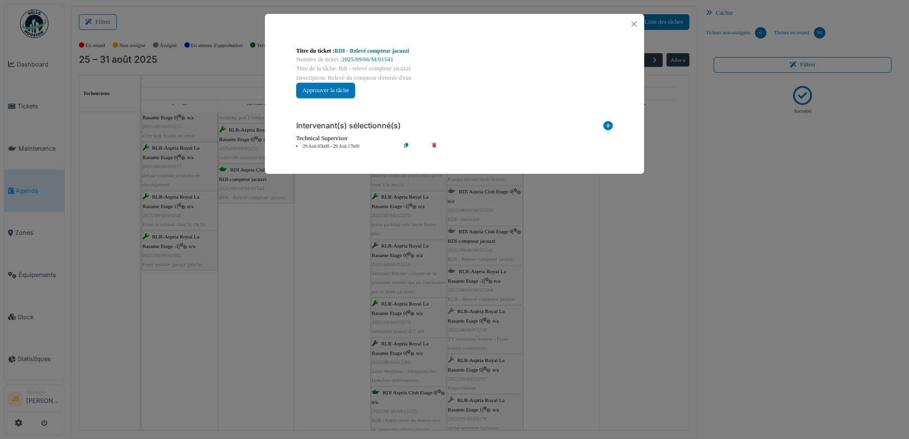
click at [437, 145] on icon at bounding box center [441, 146] width 27 height 7
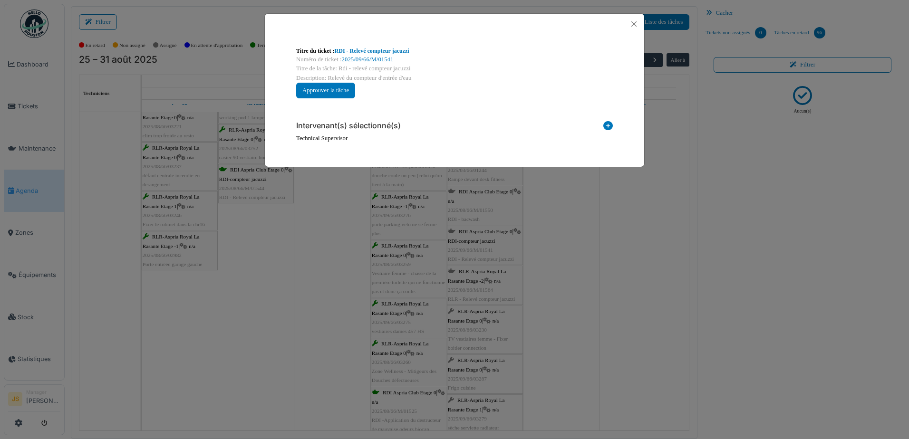
click at [608, 124] on icon at bounding box center [609, 127] width 10 height 13
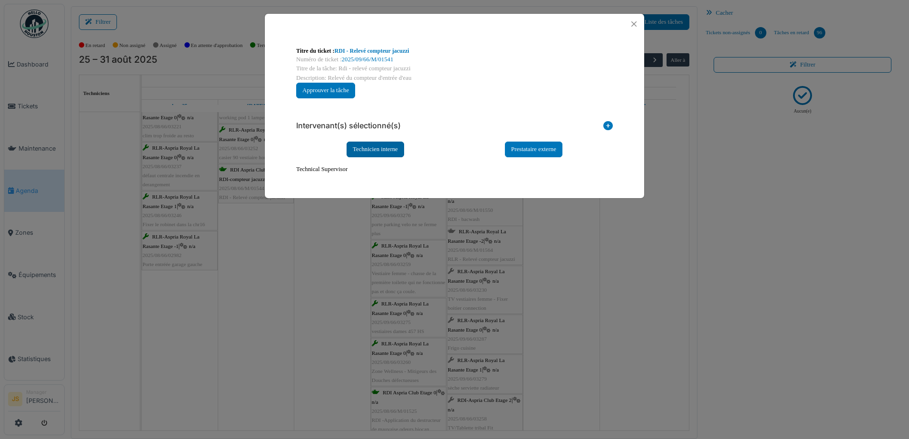
click at [380, 147] on div "Technicien interne" at bounding box center [376, 150] width 58 height 16
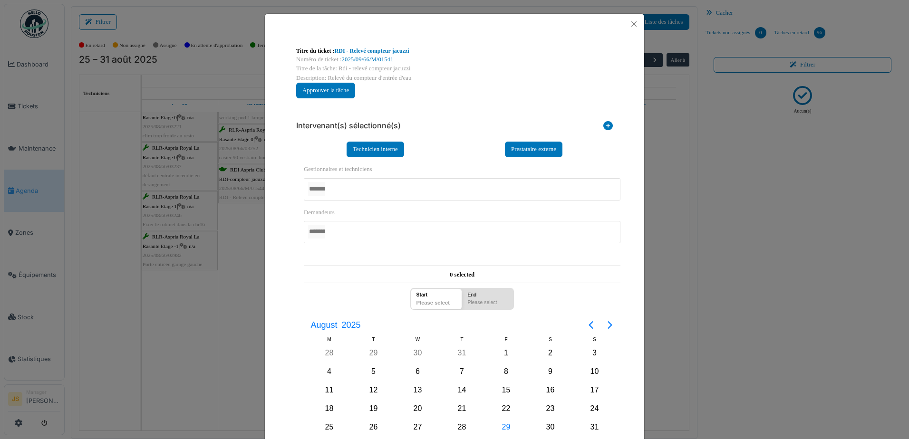
click at [359, 189] on div at bounding box center [462, 189] width 317 height 22
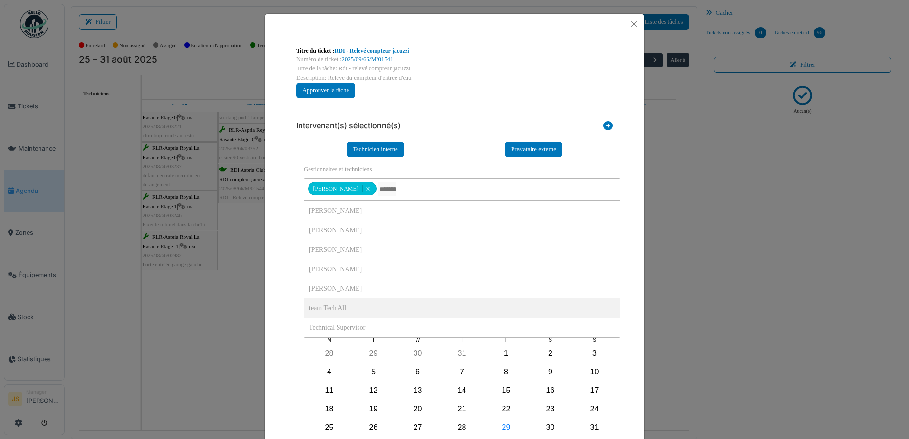
click at [289, 294] on div "**********" at bounding box center [455, 306] width 332 height 401
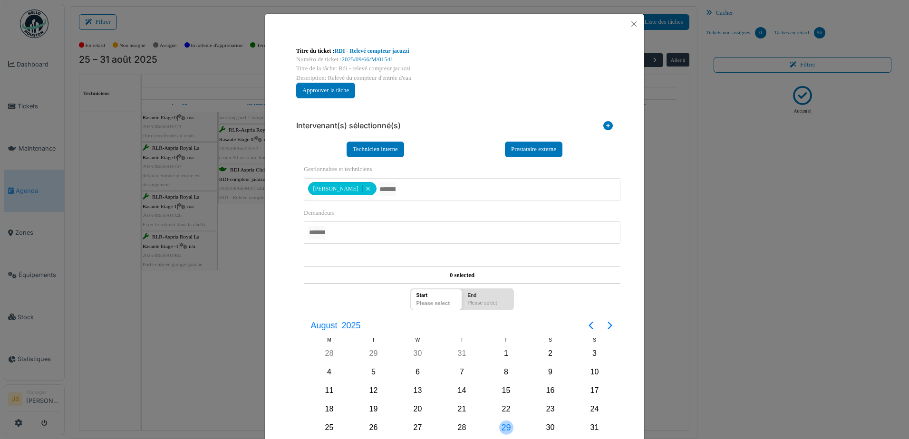
click at [506, 426] on div "29" at bounding box center [506, 428] width 14 height 14
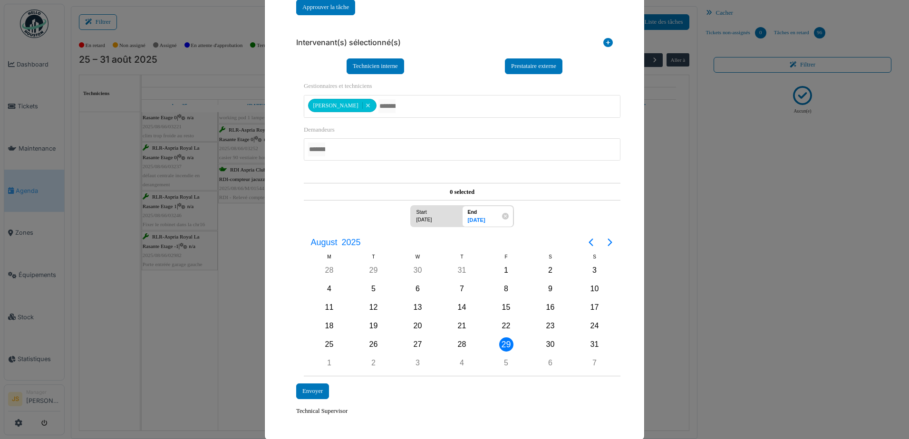
scroll to position [97, 0]
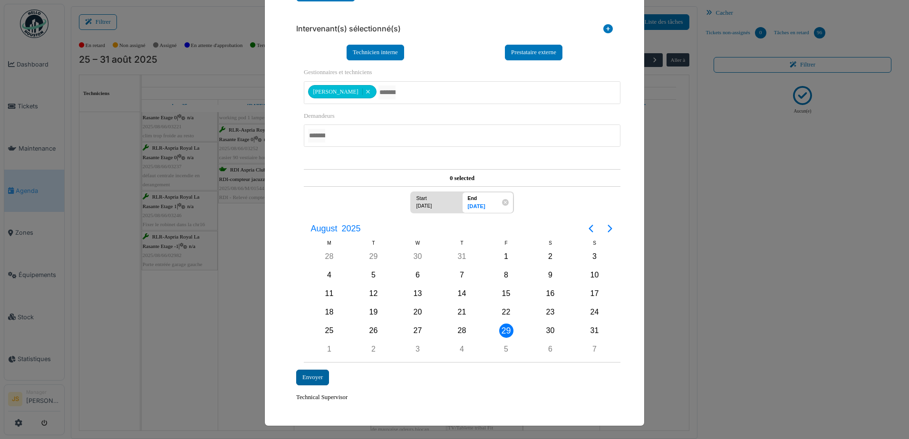
click at [314, 376] on div "Envoyer" at bounding box center [312, 378] width 33 height 16
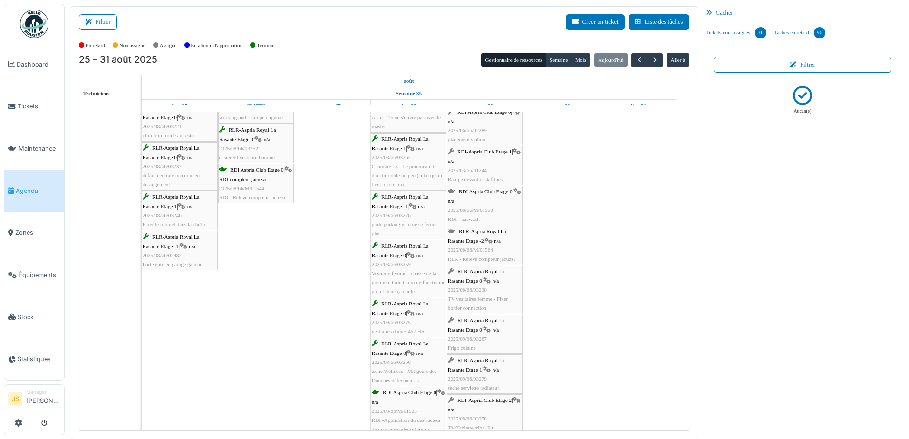
click at [484, 215] on div "RDI Aspria Club Etage 0 | n/a 2025/08/66/M/01550 RDI - bacwash piscine et jacuz…" at bounding box center [485, 210] width 74 height 46
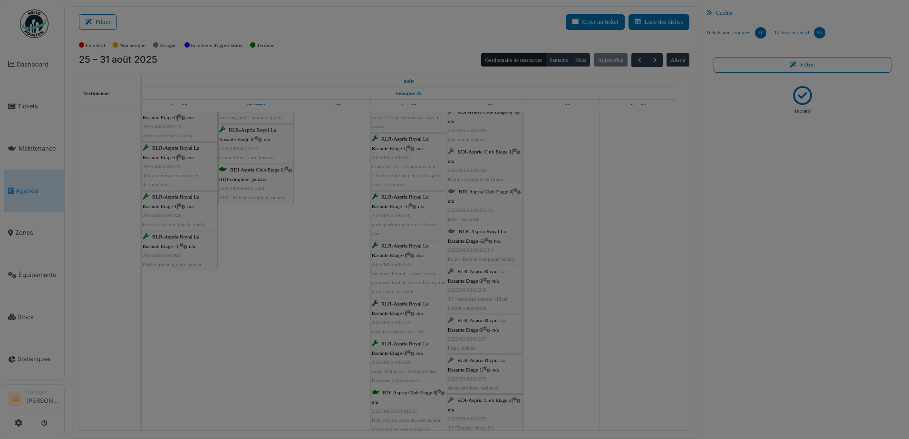
scroll to position [0, 0]
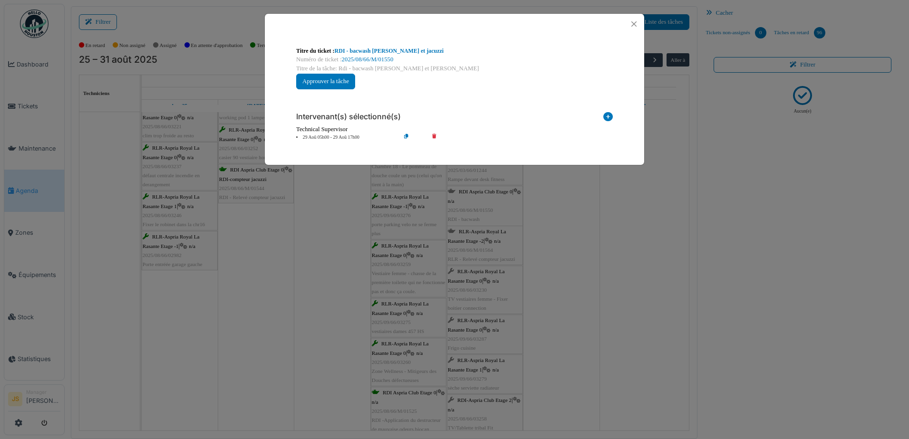
click at [435, 134] on icon at bounding box center [441, 137] width 27 height 7
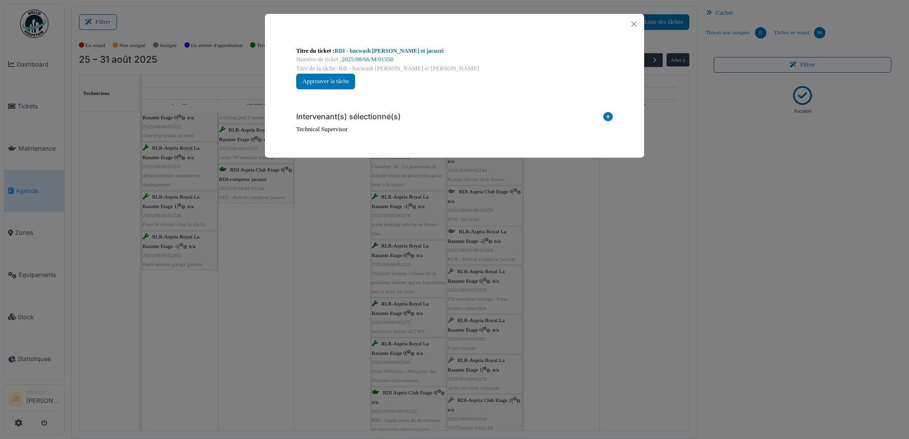
click at [609, 116] on icon at bounding box center [609, 118] width 10 height 13
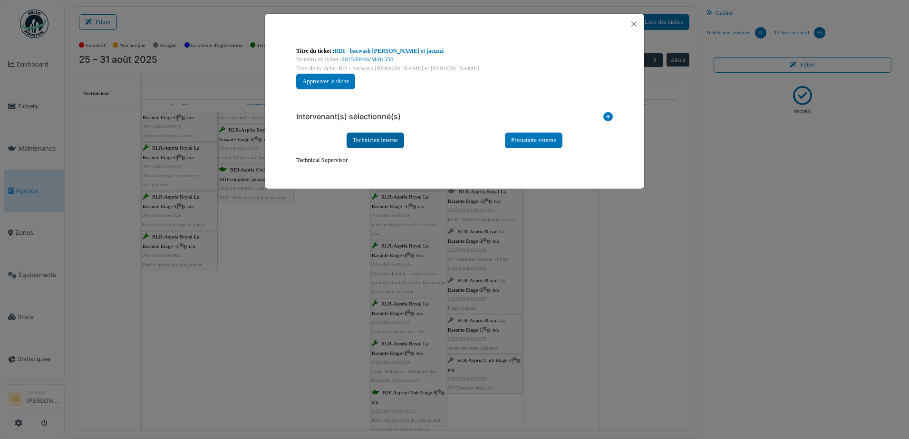
click at [362, 139] on div "Technicien interne" at bounding box center [376, 141] width 58 height 16
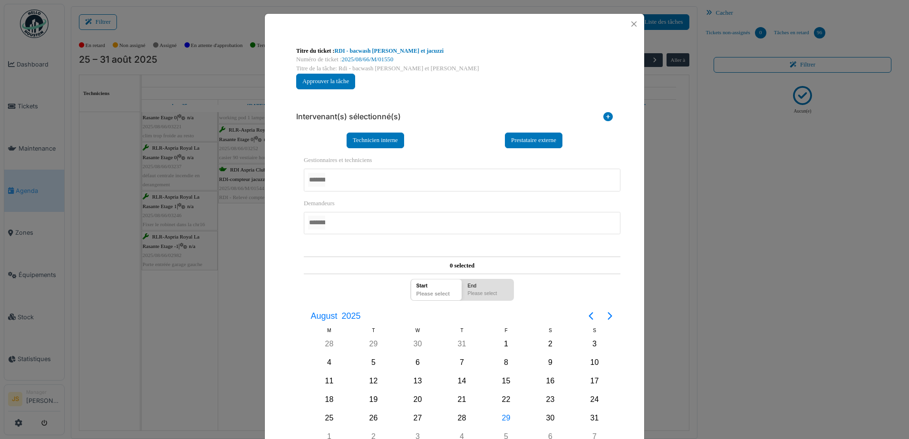
click at [352, 184] on div at bounding box center [462, 180] width 317 height 22
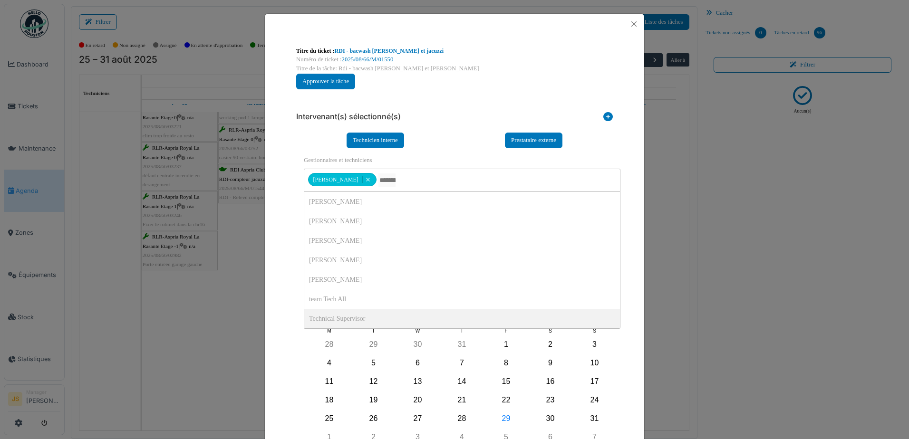
click at [274, 301] on div "**********" at bounding box center [455, 268] width 380 height 469
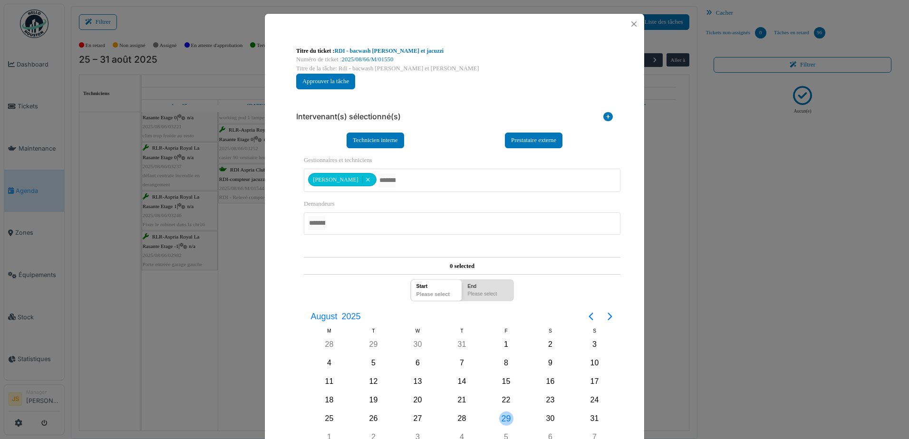
click at [501, 418] on div "29" at bounding box center [506, 419] width 14 height 14
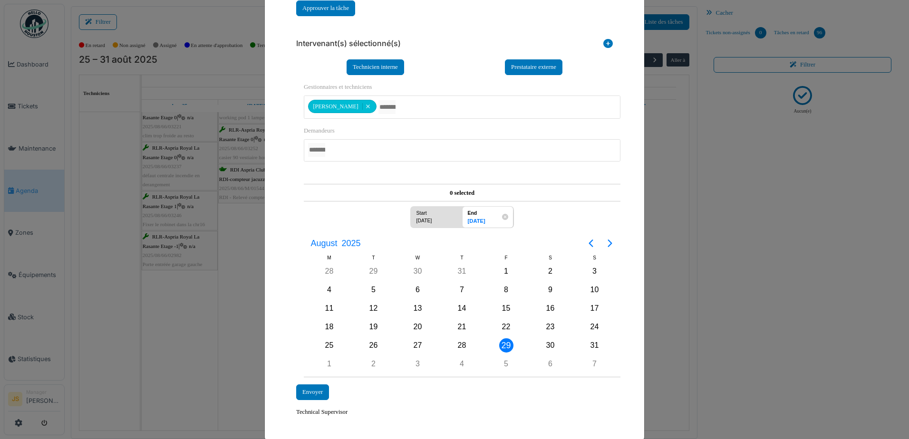
scroll to position [88, 0]
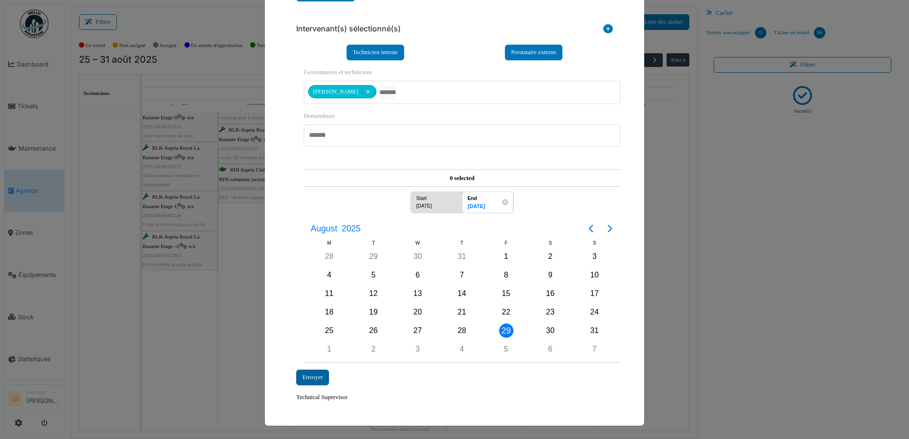
click at [308, 380] on div "Envoyer" at bounding box center [312, 378] width 33 height 16
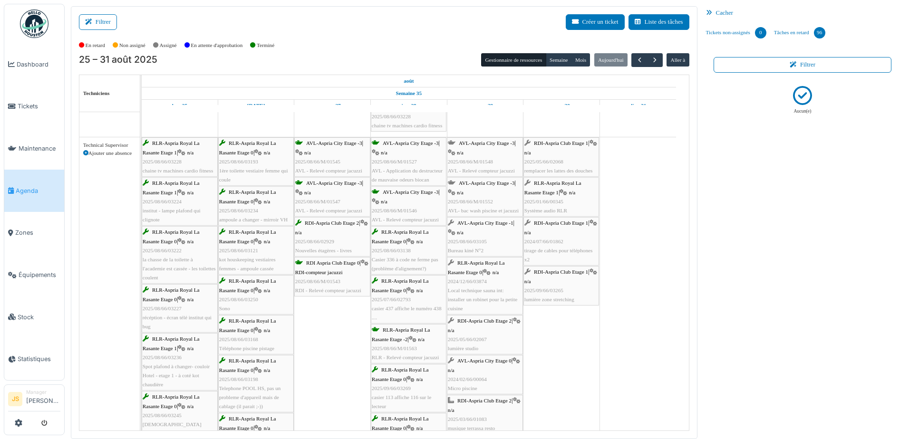
scroll to position [1570, 0]
click at [487, 201] on div "AVL-Aspria City Etage -3 | n/a 2025/08/66/M/01552 AVL- bac wash piscine et jacu…" at bounding box center [485, 201] width 74 height 37
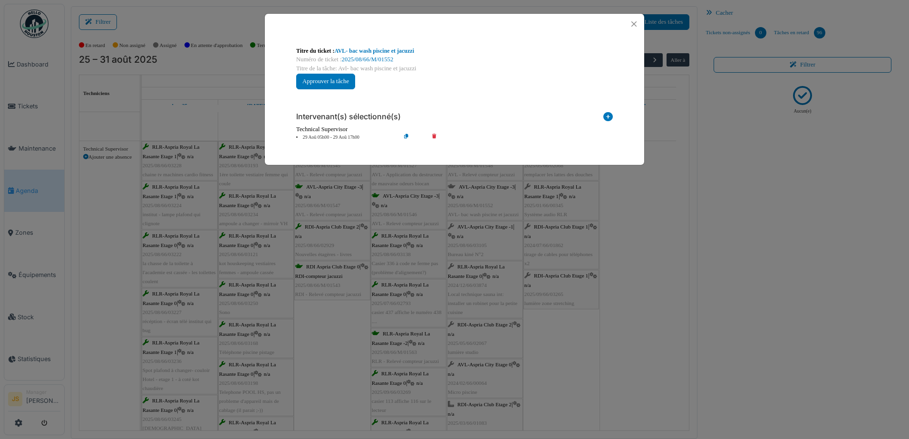
click at [435, 135] on icon at bounding box center [441, 137] width 27 height 7
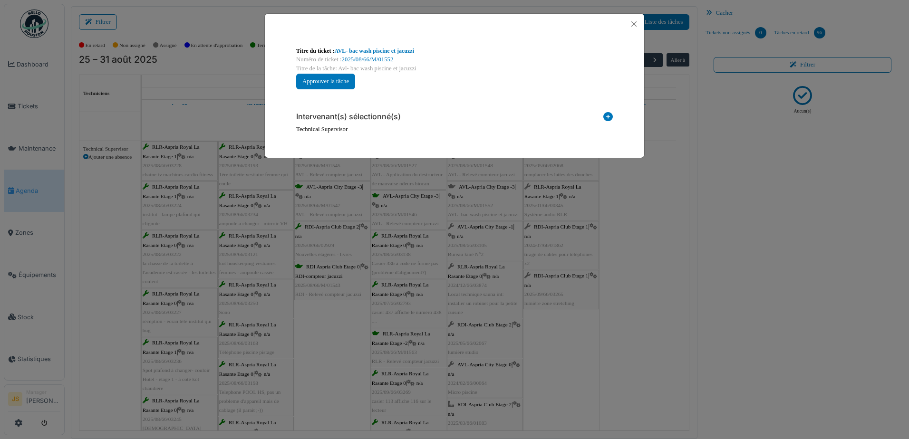
drag, startPoint x: 608, startPoint y: 113, endPoint x: 600, endPoint y: 114, distance: 8.1
click at [608, 113] on icon at bounding box center [609, 118] width 10 height 13
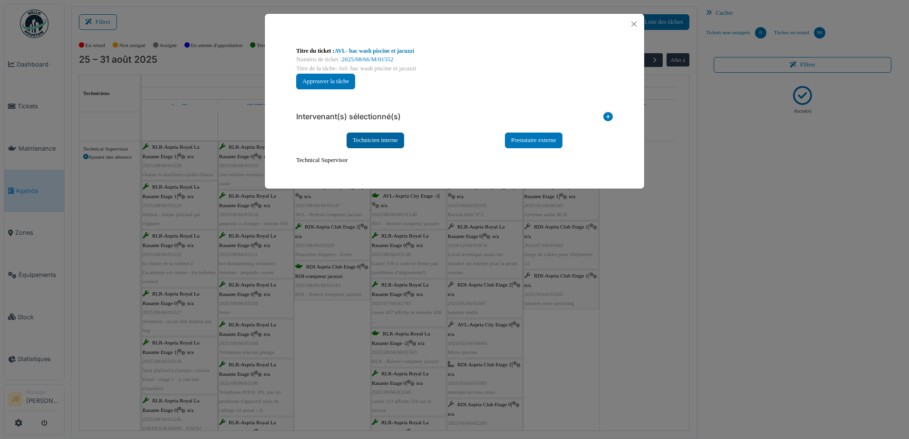
click at [358, 141] on div "Technicien interne" at bounding box center [376, 141] width 58 height 16
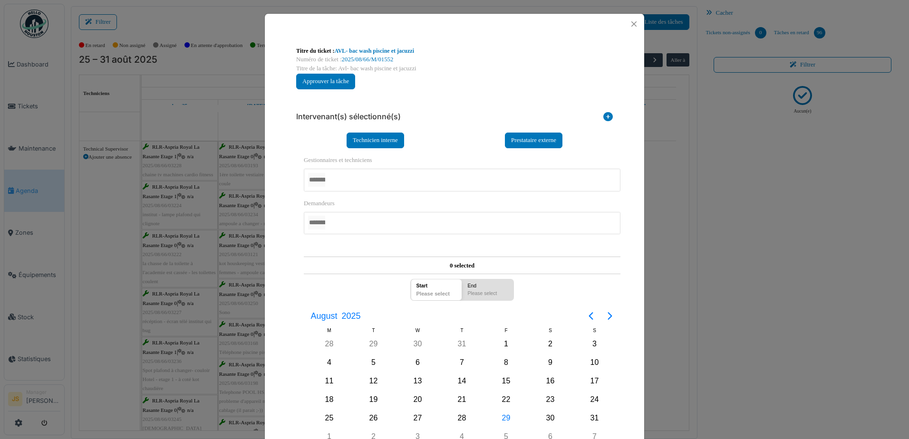
click at [353, 178] on div at bounding box center [462, 180] width 317 height 22
click at [277, 248] on div "**********" at bounding box center [455, 268] width 380 height 468
click at [338, 183] on div at bounding box center [462, 180] width 317 height 22
click at [277, 299] on div "**********" at bounding box center [455, 268] width 380 height 469
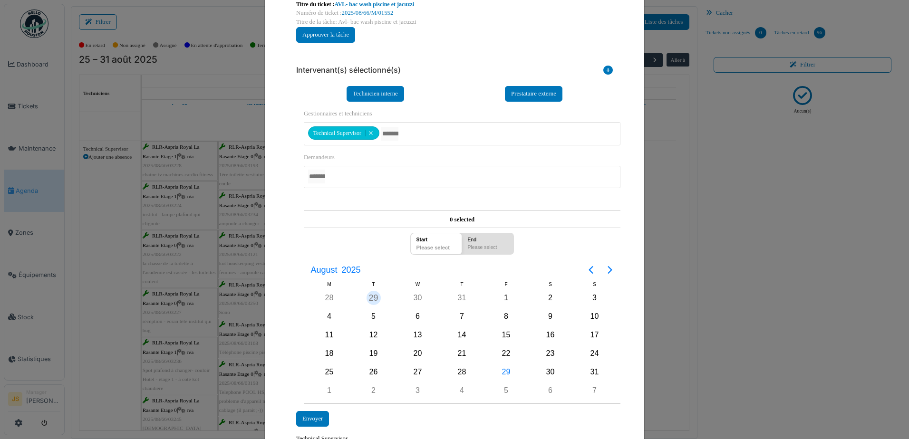
scroll to position [88, 0]
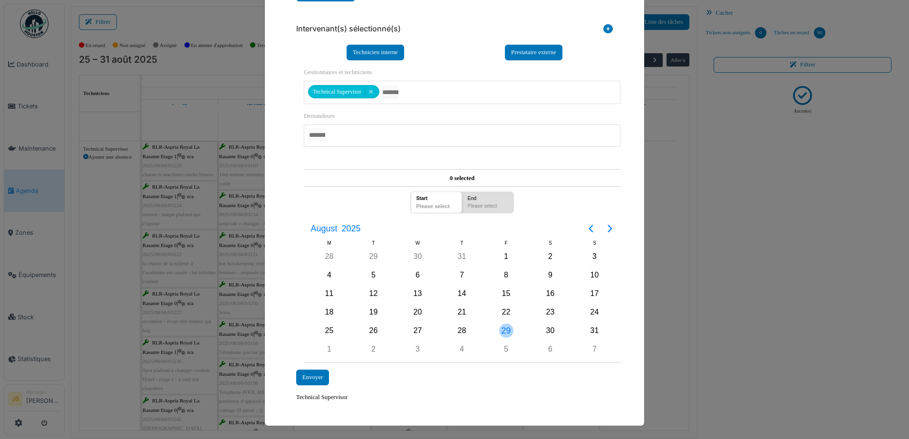
click at [504, 331] on div "29" at bounding box center [506, 331] width 14 height 14
click at [505, 330] on div "29" at bounding box center [506, 331] width 14 height 14
click at [366, 88] on div at bounding box center [462, 92] width 317 height 22
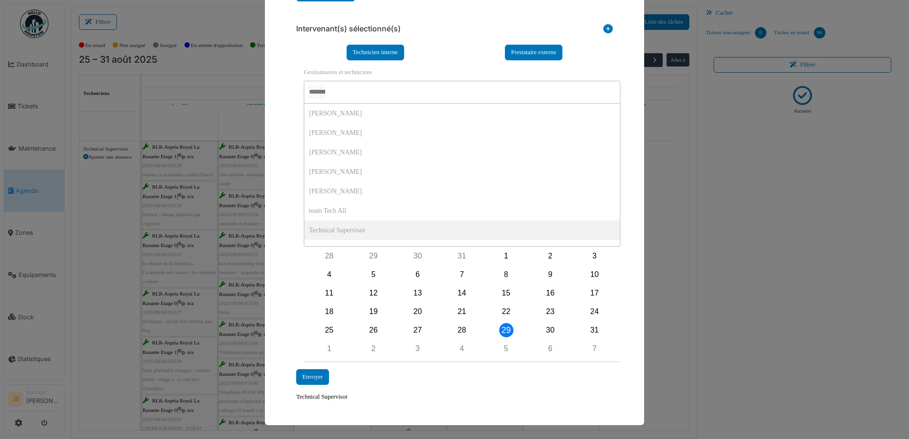
scroll to position [13, 0]
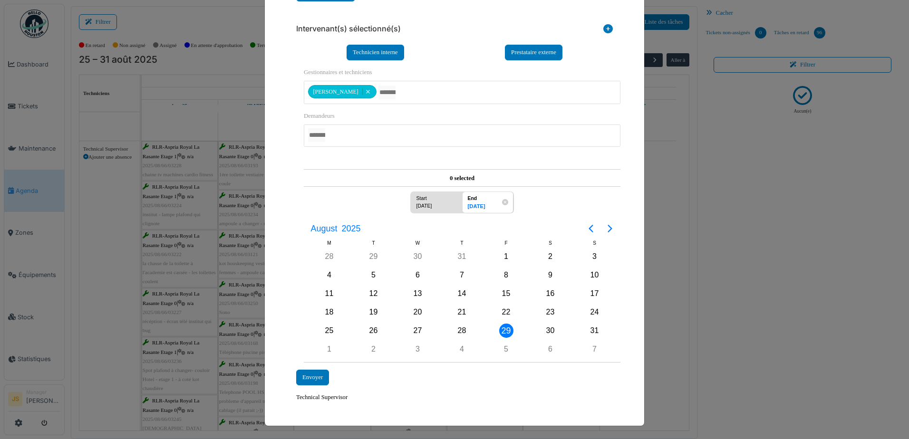
click at [282, 186] on div "**********" at bounding box center [455, 180] width 380 height 469
click at [306, 378] on div "Envoyer" at bounding box center [312, 378] width 33 height 16
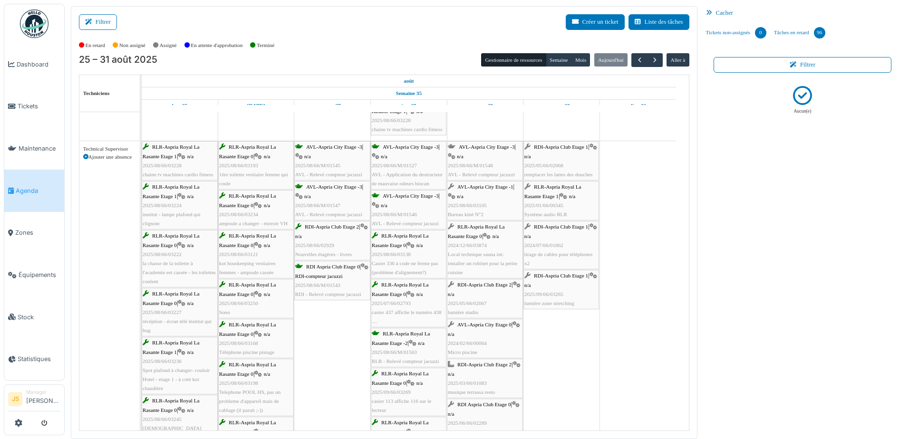
click at [595, 376] on td at bounding box center [562, 93] width 77 height 3100
click at [651, 58] on span "button" at bounding box center [655, 60] width 8 height 8
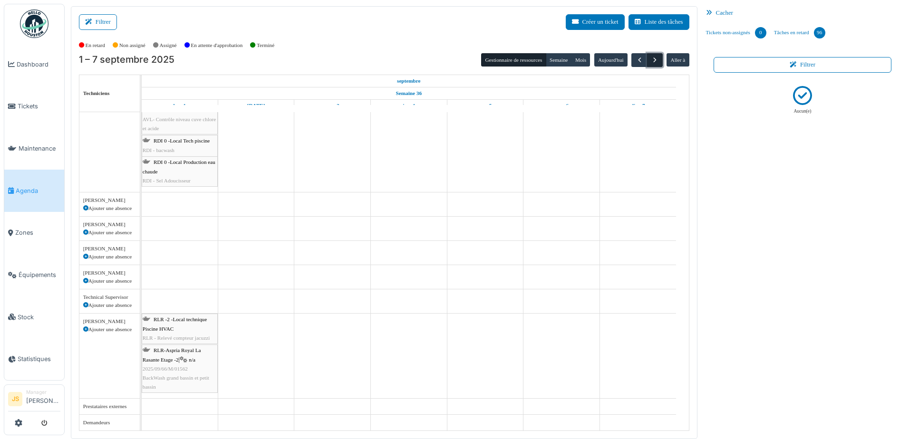
scroll to position [170, 0]
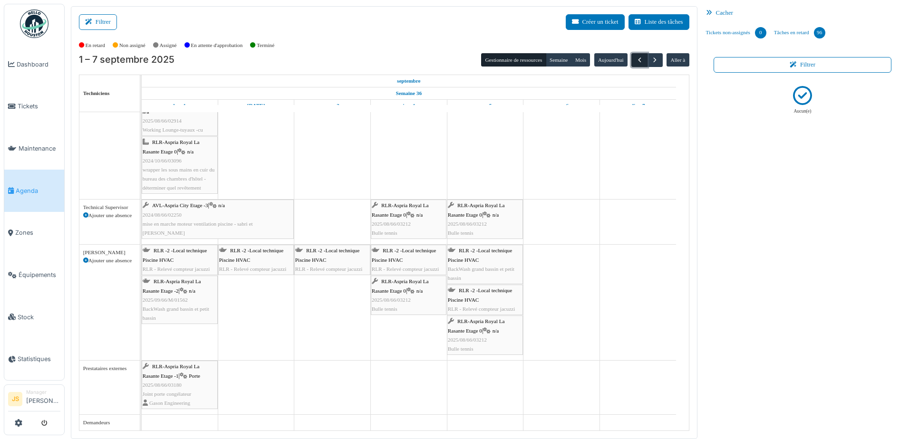
click at [636, 59] on span "button" at bounding box center [640, 60] width 8 height 8
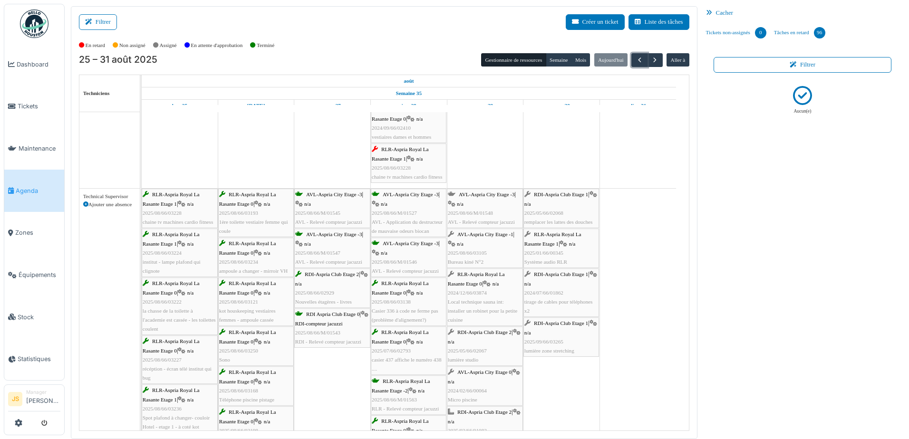
click at [483, 211] on span "2025/08/66/M/01548" at bounding box center [470, 213] width 45 height 6
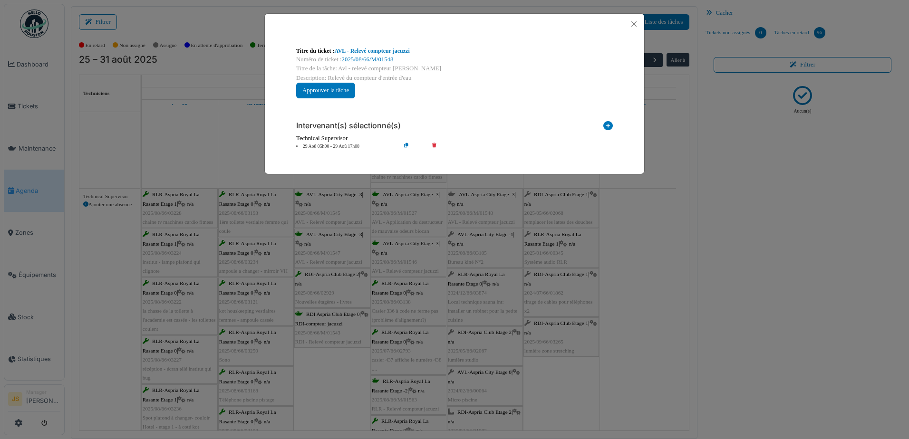
click at [436, 145] on icon at bounding box center [441, 146] width 27 height 7
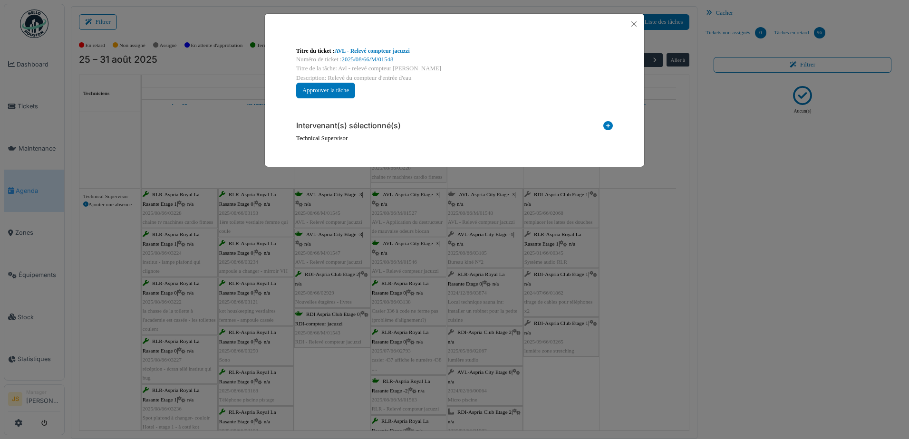
click at [608, 125] on icon at bounding box center [609, 127] width 10 height 13
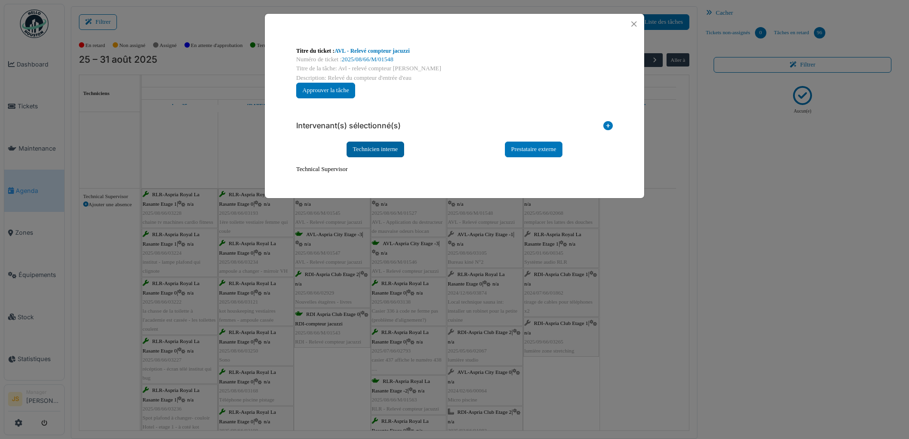
click at [388, 151] on div "Technicien interne" at bounding box center [376, 150] width 58 height 16
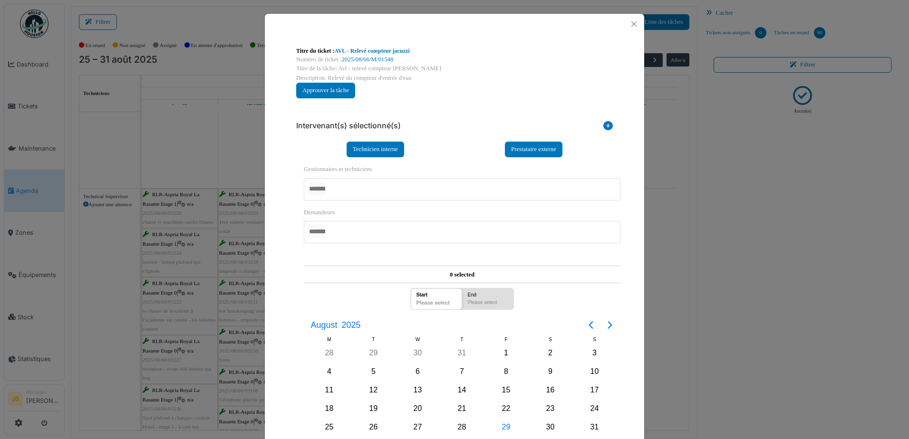
click at [361, 192] on div at bounding box center [462, 189] width 317 height 22
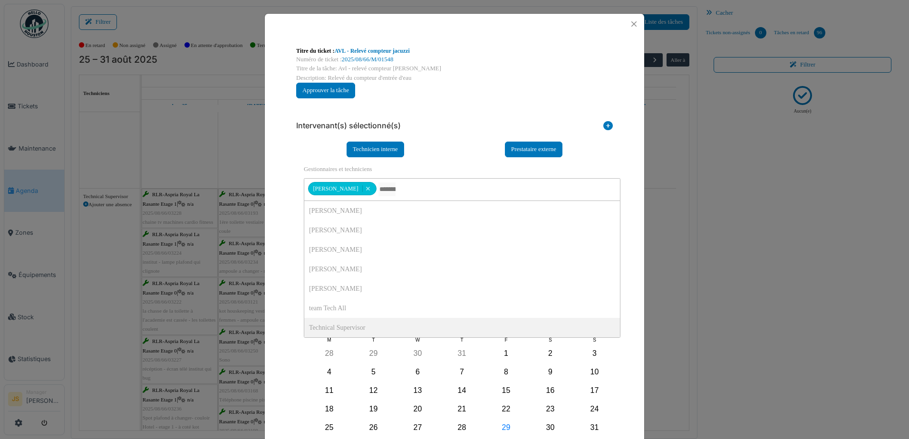
click at [289, 319] on div "**********" at bounding box center [455, 306] width 332 height 401
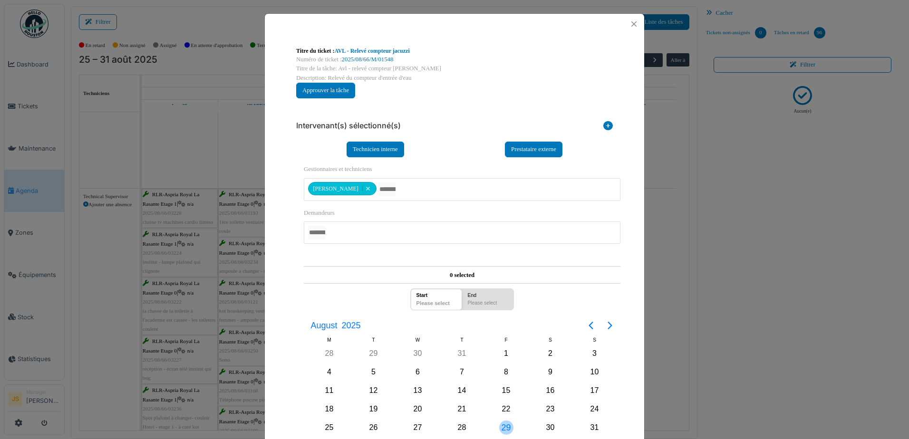
click at [503, 427] on div "29" at bounding box center [506, 428] width 14 height 14
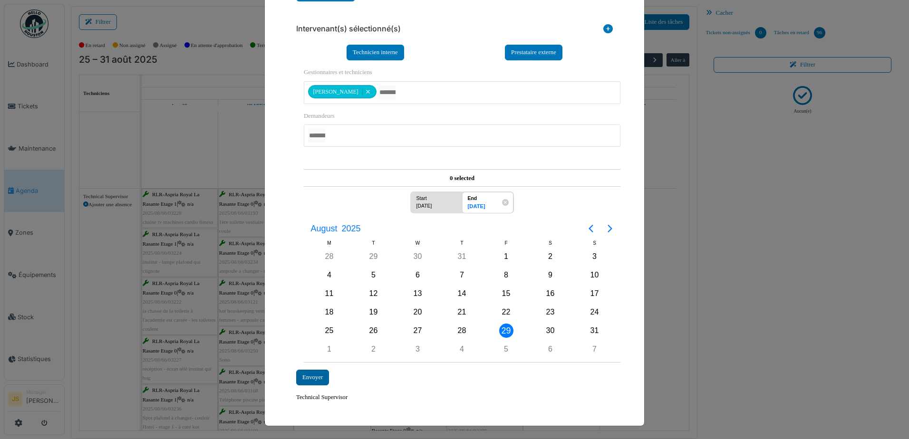
click at [310, 380] on div "Envoyer" at bounding box center [312, 378] width 33 height 16
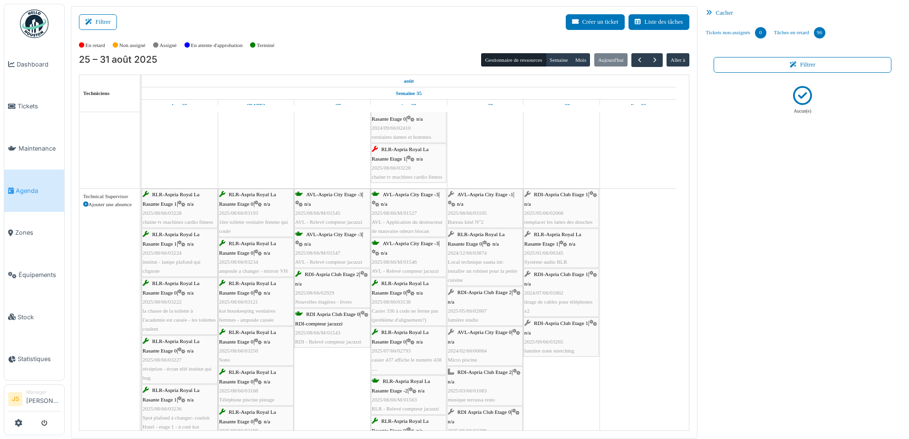
click at [618, 264] on td at bounding box center [638, 180] width 77 height 3180
click at [486, 313] on span "2025/05/66/02067" at bounding box center [467, 311] width 39 height 6
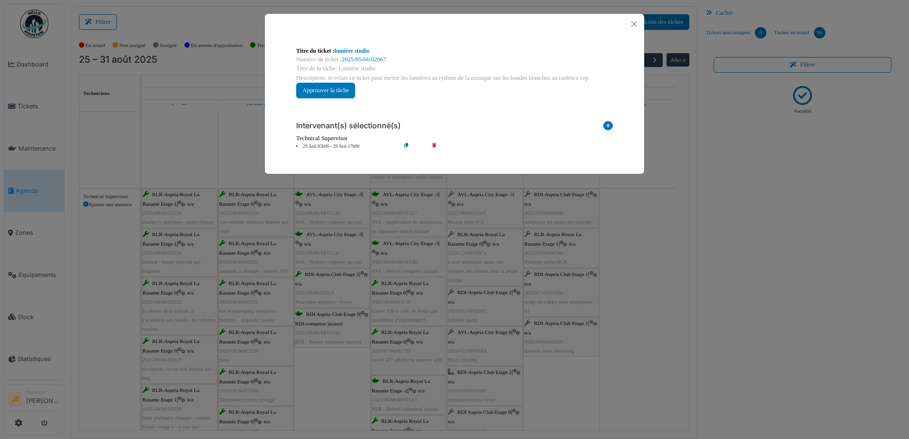
click at [598, 412] on div "**********" at bounding box center [454, 219] width 909 height 439
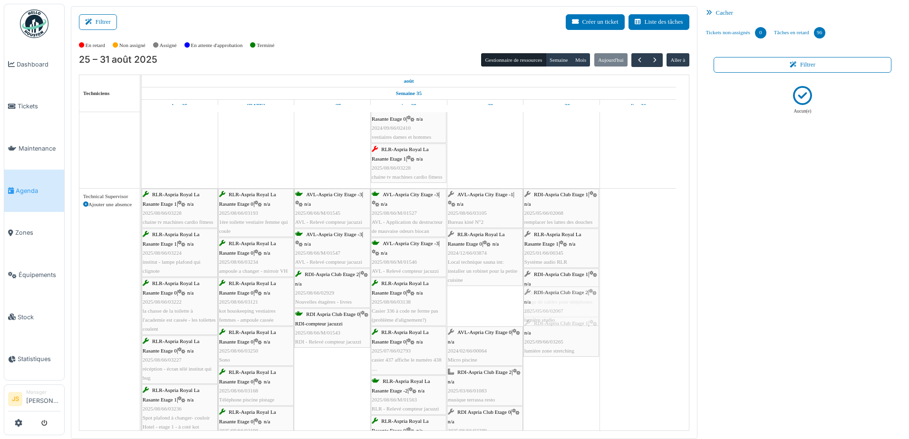
drag, startPoint x: 471, startPoint y: 302, endPoint x: 570, endPoint y: 299, distance: 98.5
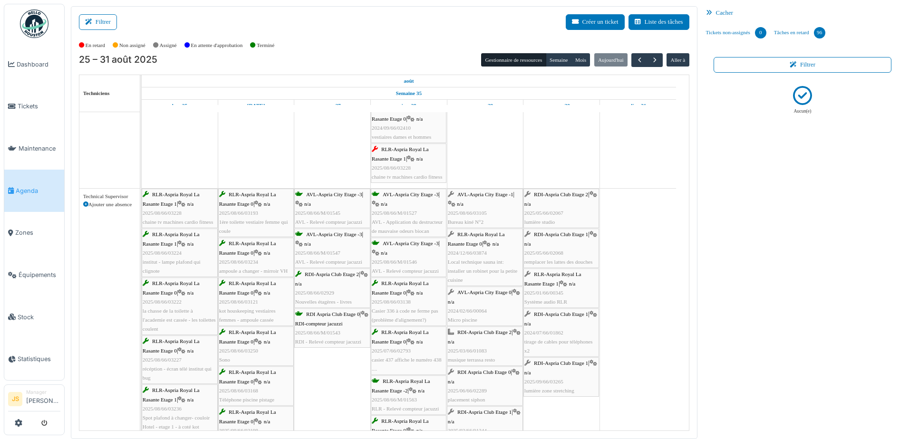
click at [491, 305] on div "AVL-Aspria City Etage 0 | n/a 2024/02/66/00064 Micro piscine" at bounding box center [485, 306] width 74 height 37
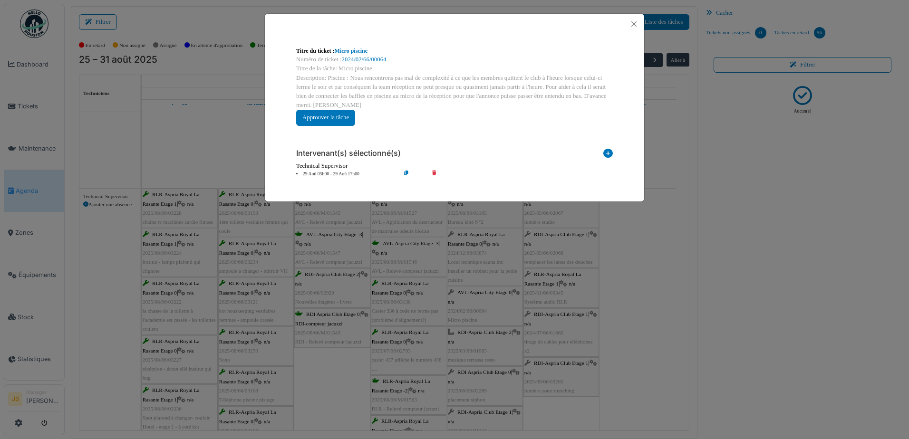
click at [477, 305] on div "**********" at bounding box center [454, 219] width 909 height 439
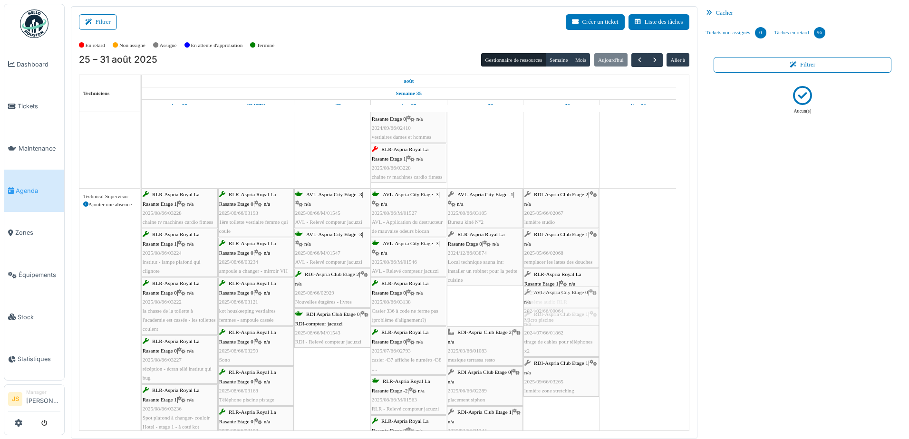
drag, startPoint x: 473, startPoint y: 307, endPoint x: 562, endPoint y: 310, distance: 89.0
drag, startPoint x: 484, startPoint y: 301, endPoint x: 553, endPoint y: 306, distance: 68.7
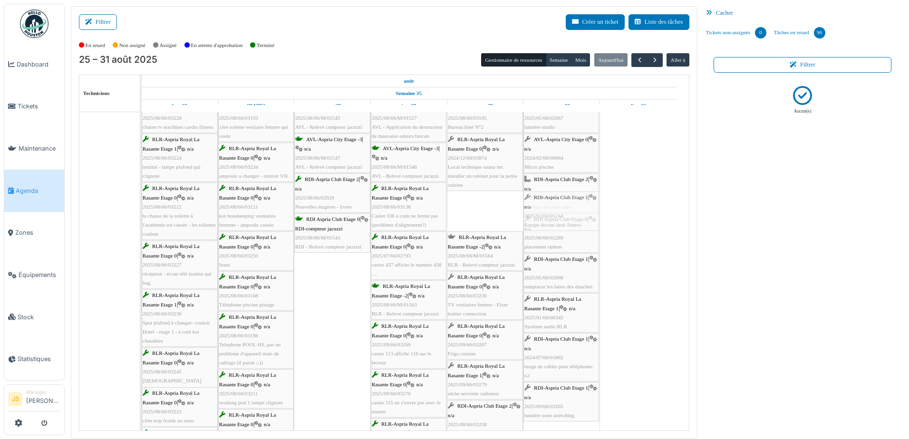
drag, startPoint x: 480, startPoint y: 210, endPoint x: 531, endPoint y: 211, distance: 50.9
click at [142, 211] on div "RLR-Aspria Royal La Rasante Etage 1 | n/a 2025/08/66/03228 chaine tv machines c…" at bounding box center [142, 430] width 0 height 673
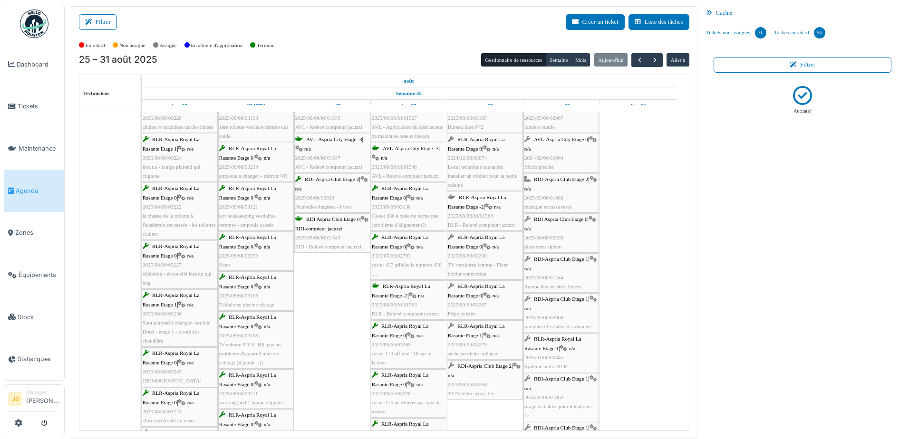
click at [484, 269] on div "RLR-Aspria Royal La Rasante Etage 0 | n/a 2025/08/66/03230 TV vestiaires femme …" at bounding box center [485, 256] width 74 height 46
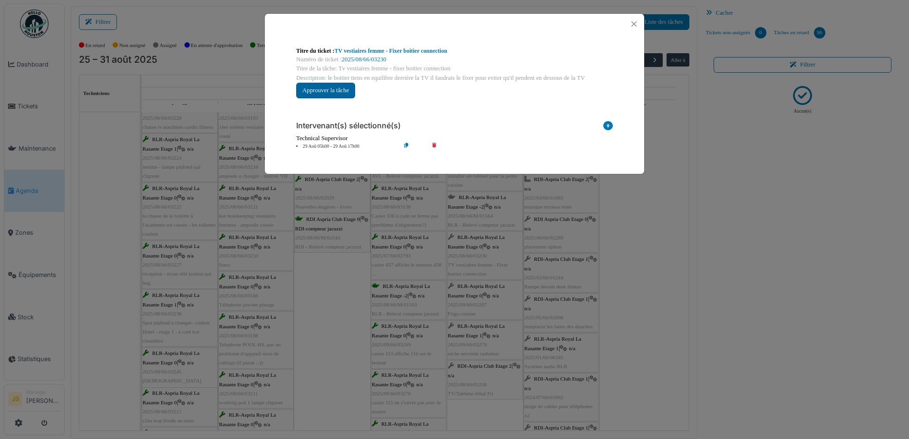
click at [331, 92] on button "Approuver la tâche" at bounding box center [325, 91] width 59 height 16
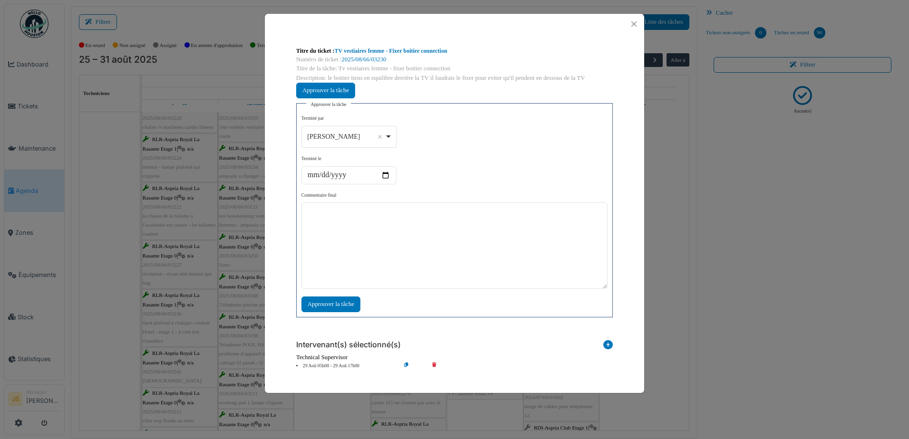
click at [389, 133] on div "[PERSON_NAME] Remove item" at bounding box center [348, 137] width 87 height 14
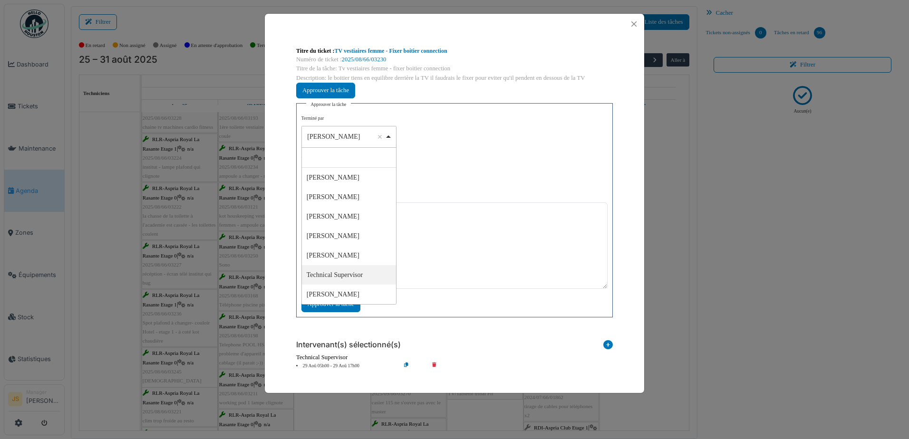
select select "****"
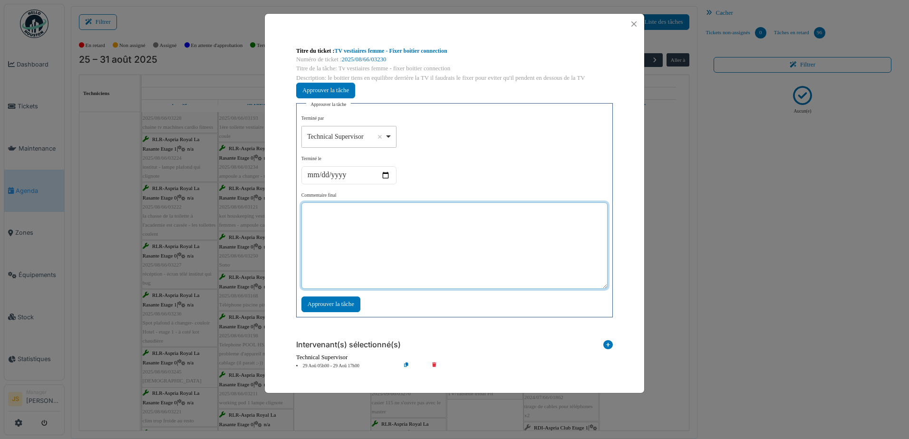
click at [370, 254] on textarea at bounding box center [455, 246] width 306 height 87
type textarea "**********"
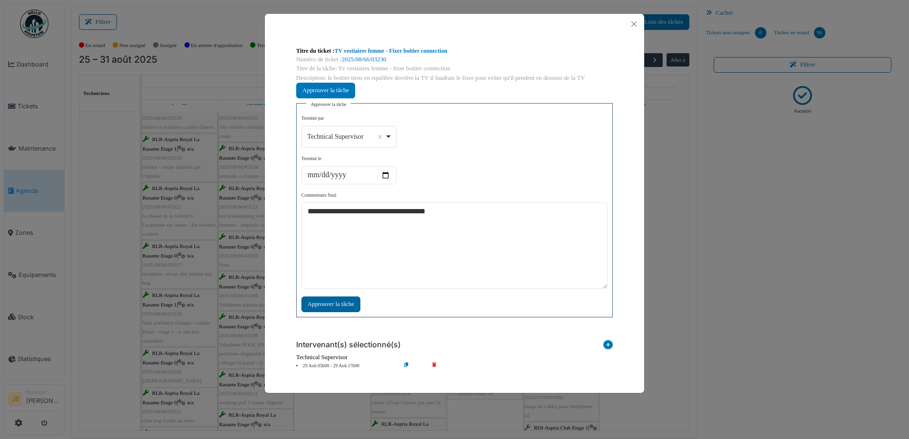
click at [328, 304] on div "Approuver la tâche" at bounding box center [331, 305] width 59 height 16
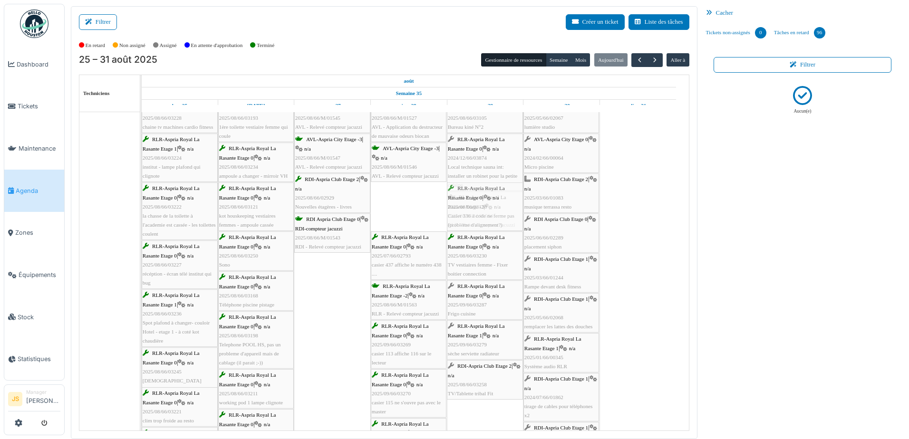
drag, startPoint x: 396, startPoint y: 208, endPoint x: 463, endPoint y: 210, distance: 67.6
click at [142, 210] on div "RLR-Aspria Royal La Rasante Etage 1 | n/a 2025/08/66/03228 chaine tv machines c…" at bounding box center [142, 430] width 0 height 673
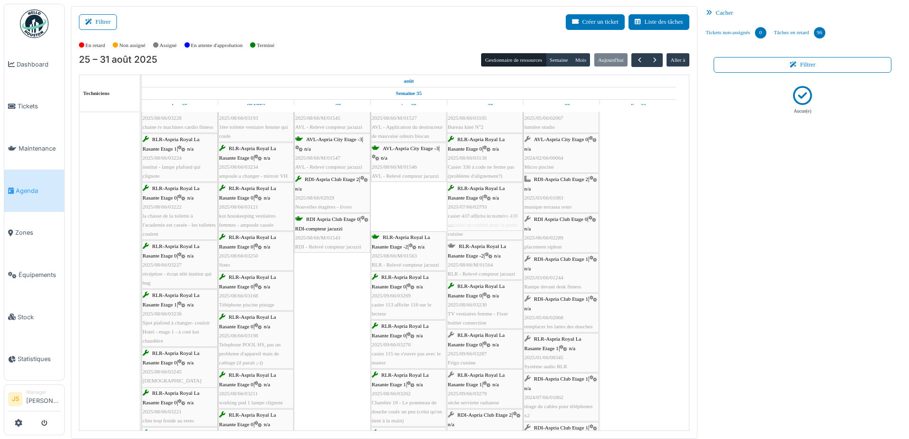
drag, startPoint x: 407, startPoint y: 208, endPoint x: 412, endPoint y: 209, distance: 4.9
click at [142, 210] on div "RLR-Aspria Royal La Rasante Etage 1 | n/a 2025/08/66/03228 chaine tv machines c…" at bounding box center [142, 406] width 0 height 624
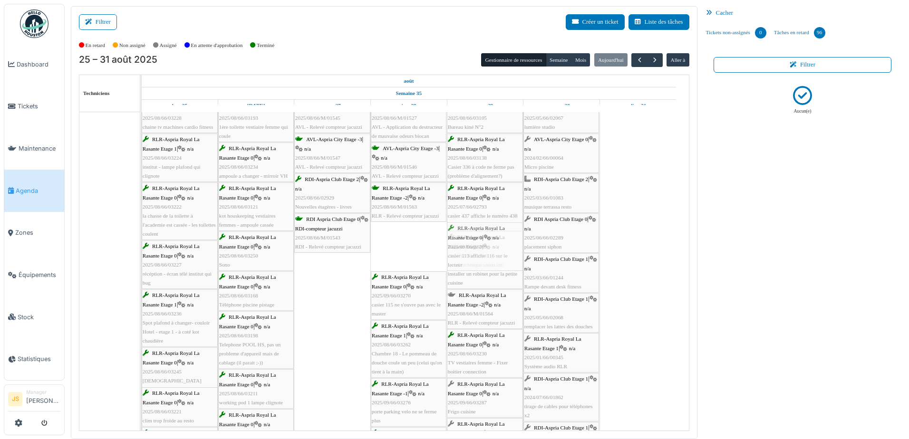
drag, startPoint x: 417, startPoint y: 247, endPoint x: 482, endPoint y: 246, distance: 65.6
click at [142, 246] on div "RLR-Aspria Royal La Rasante Etage 1 | n/a 2025/08/66/03228 chaine tv machines c…" at bounding box center [142, 381] width 0 height 575
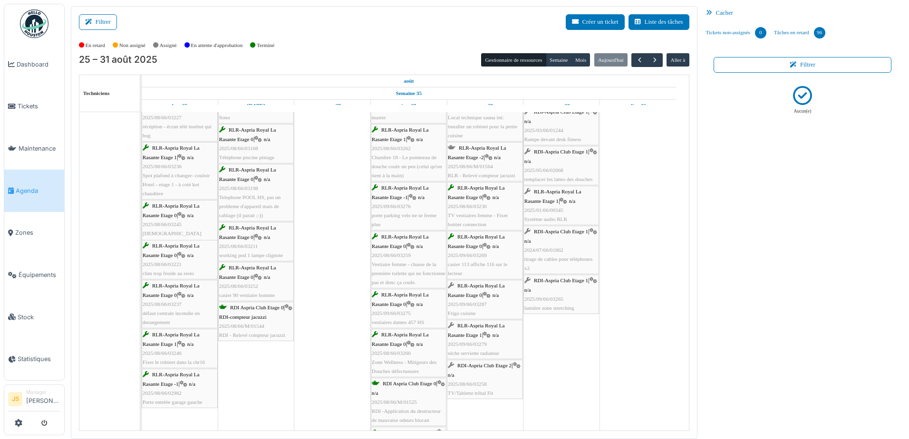
scroll to position [1807, 0]
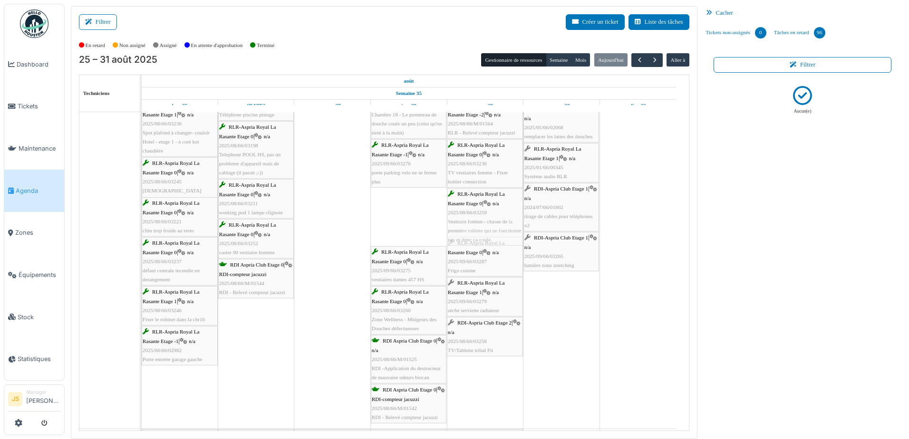
drag, startPoint x: 425, startPoint y: 230, endPoint x: 470, endPoint y: 230, distance: 45.7
click at [142, 230] on div "RLR-Aspria Royal La Rasante Etage 1 | n/a 2025/08/66/03228 chaine tv machines c…" at bounding box center [142, 166] width 0 height 526
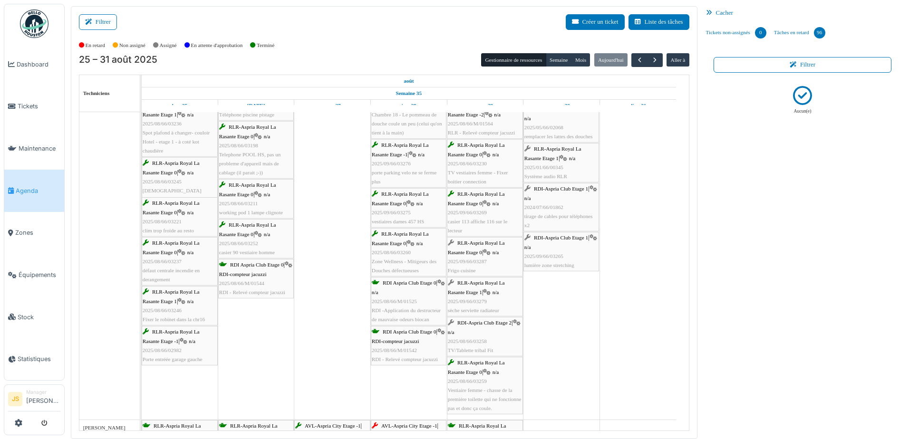
scroll to position [1668, 0]
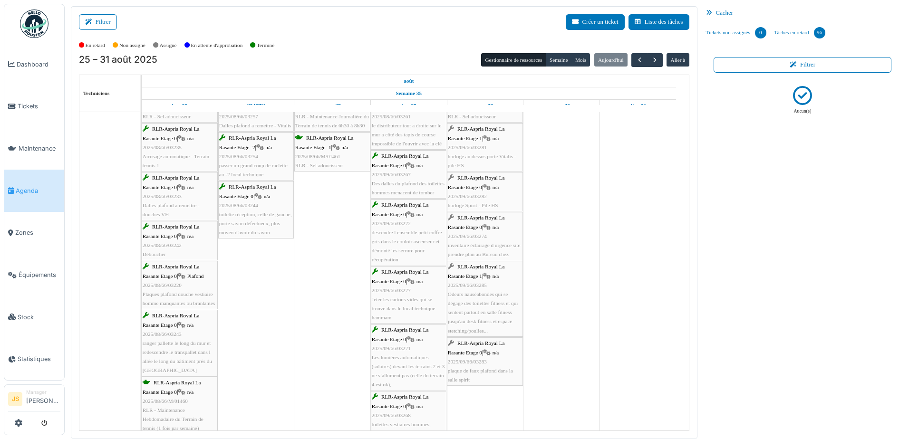
click at [464, 312] on span "Odeurs nauséabondes qui se dégage des toilettes fitness et qui sentent partout …" at bounding box center [483, 313] width 70 height 42
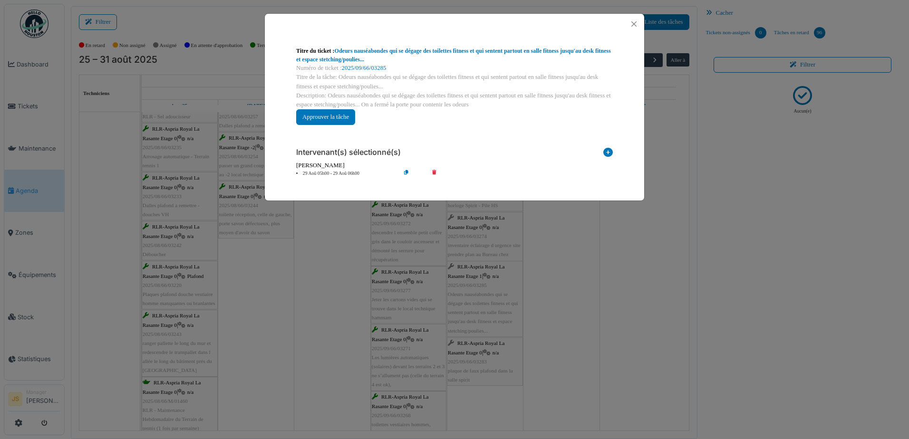
click at [436, 172] on icon at bounding box center [441, 173] width 27 height 7
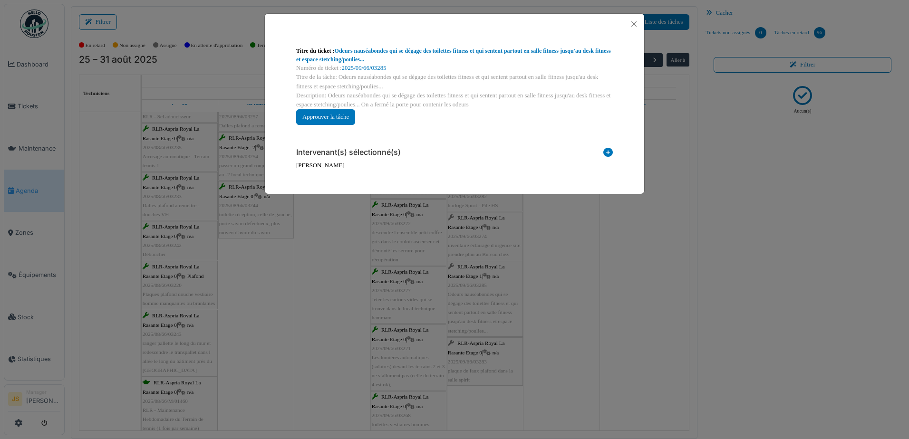
click at [608, 153] on icon at bounding box center [609, 154] width 10 height 13
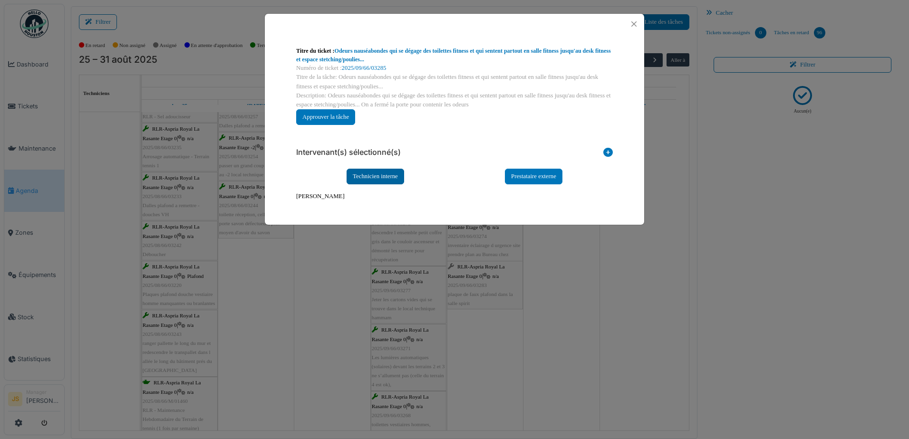
click at [393, 173] on div "Technicien interne" at bounding box center [376, 177] width 58 height 16
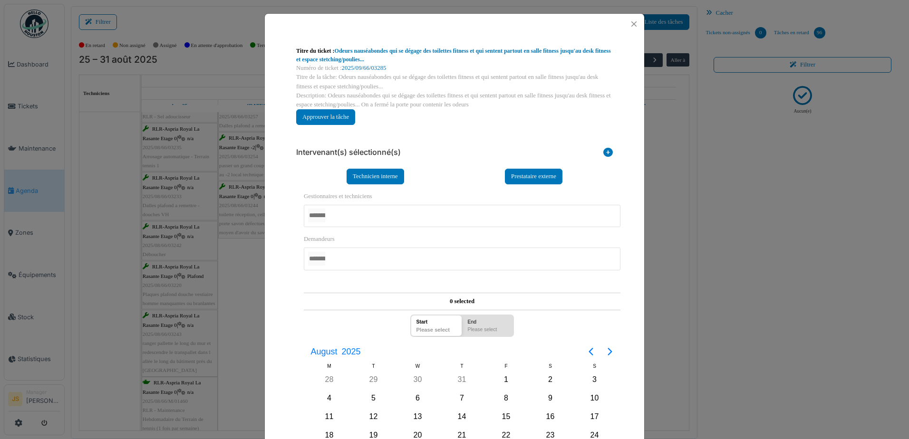
click at [370, 209] on div at bounding box center [462, 216] width 317 height 22
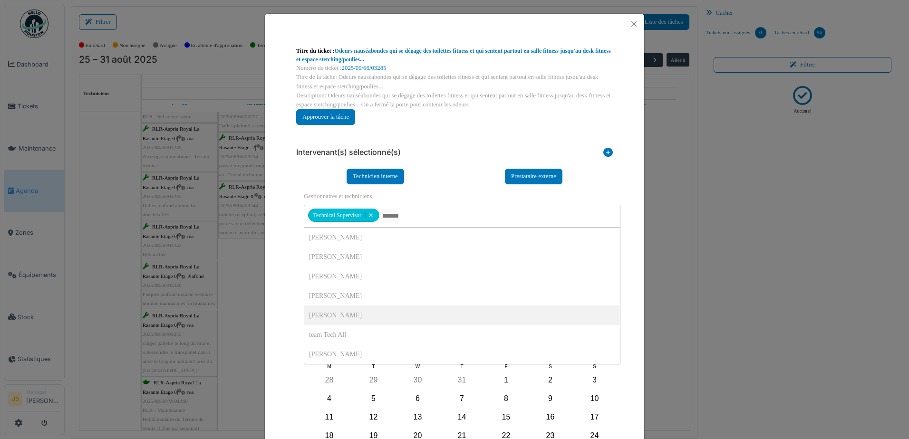
click at [292, 313] on div "**********" at bounding box center [455, 340] width 326 height 310
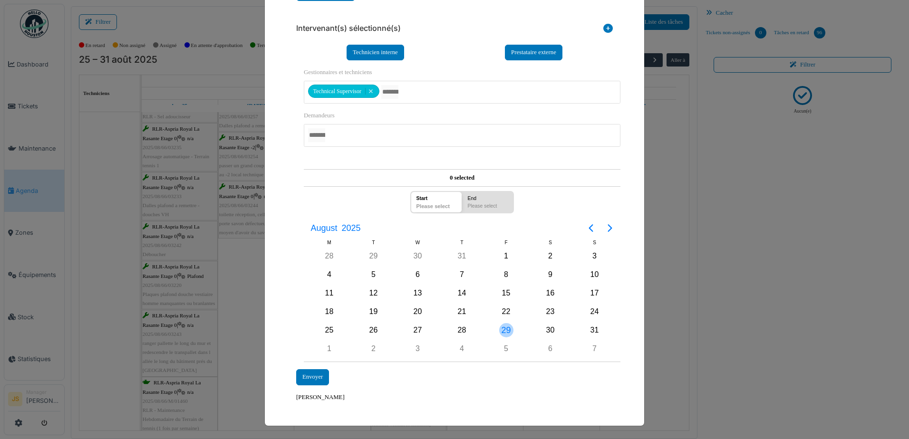
click at [511, 327] on div "29" at bounding box center [506, 331] width 44 height 18
click at [508, 328] on div "29" at bounding box center [506, 330] width 14 height 14
click at [313, 376] on div "Envoyer" at bounding box center [312, 378] width 33 height 16
